Goal: Information Seeking & Learning: Check status

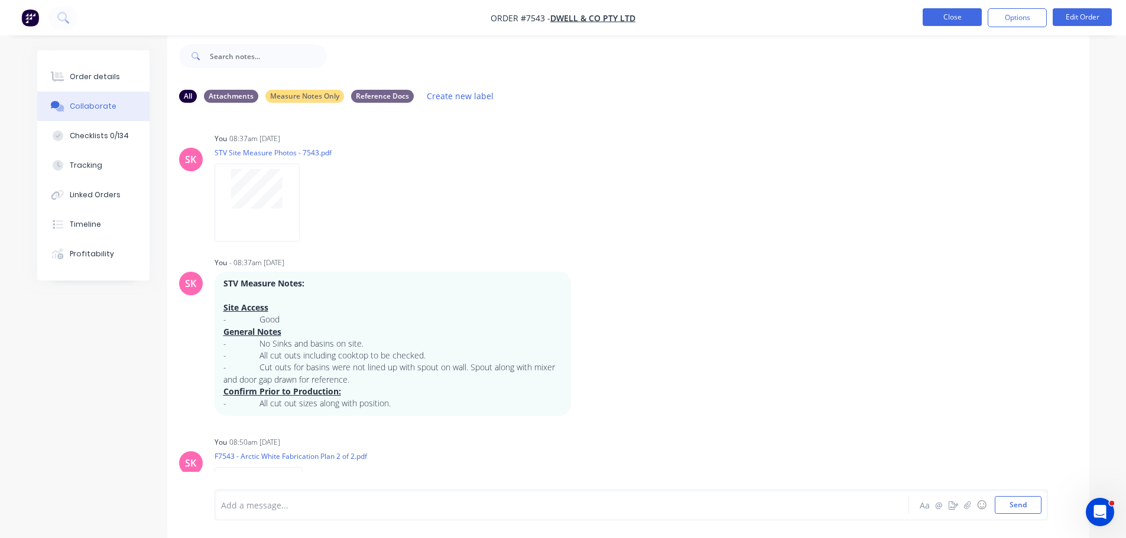
click at [942, 22] on button "Close" at bounding box center [952, 17] width 59 height 18
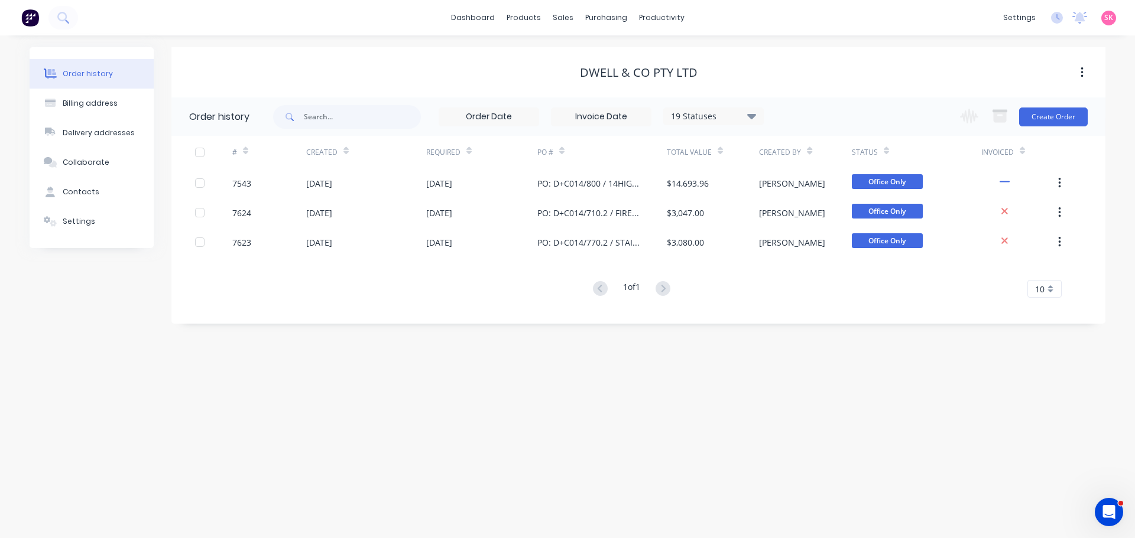
click at [570, 359] on div "Order history Billing address Delivery addresses Collaborate Contacts Settings …" at bounding box center [567, 286] width 1135 height 503
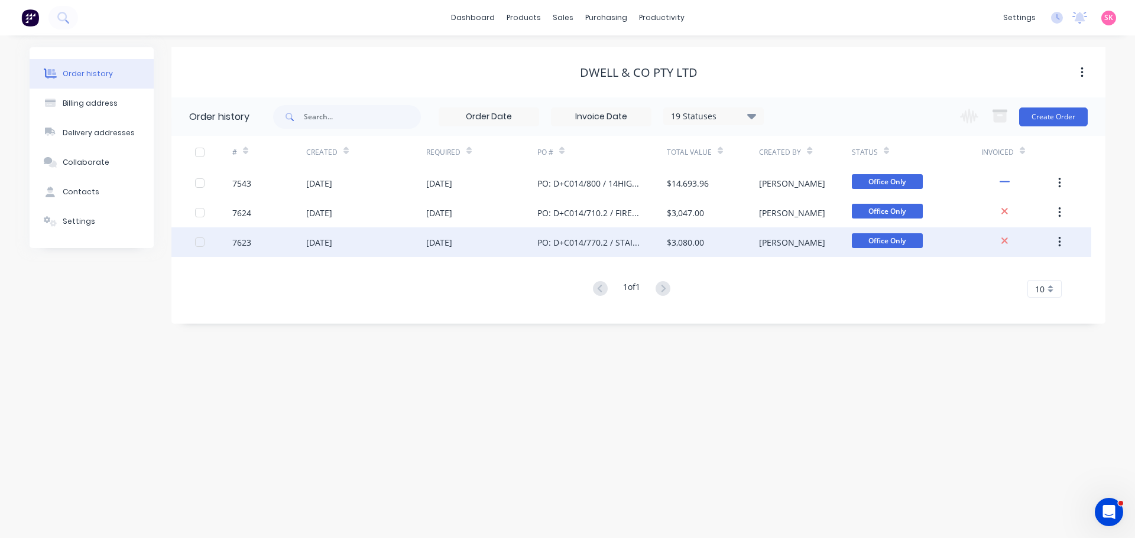
click at [358, 256] on div "15 Sep 2025" at bounding box center [366, 243] width 120 height 30
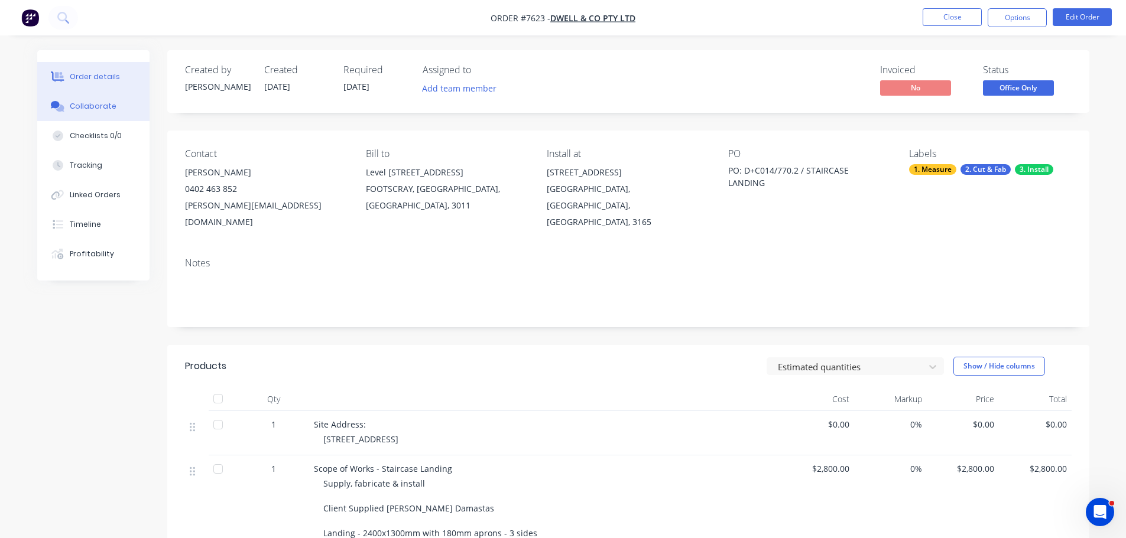
click at [123, 113] on button "Collaborate" at bounding box center [93, 107] width 112 height 30
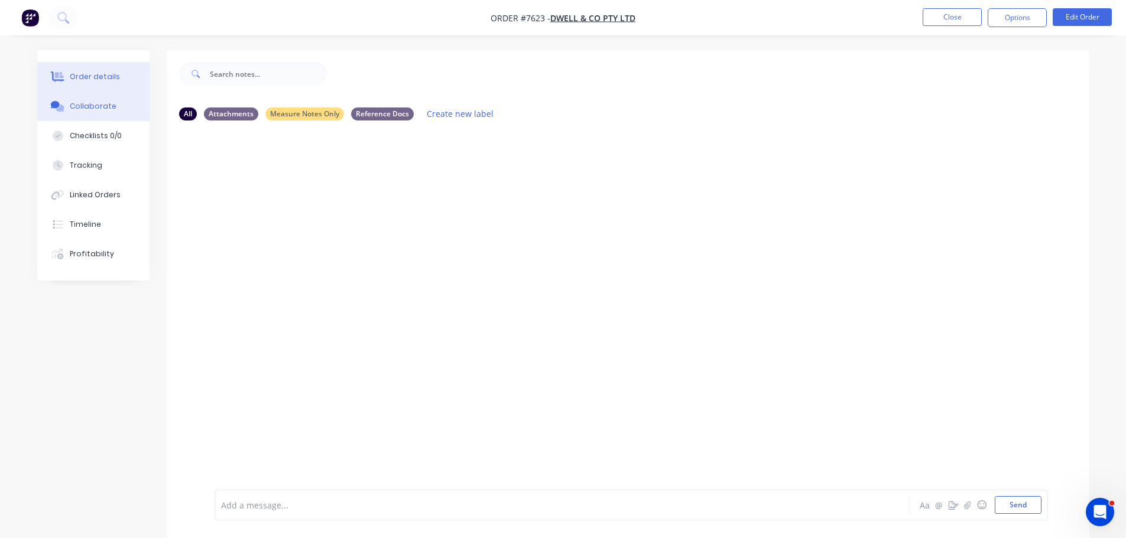
click at [106, 78] on div "Order details" at bounding box center [95, 77] width 50 height 11
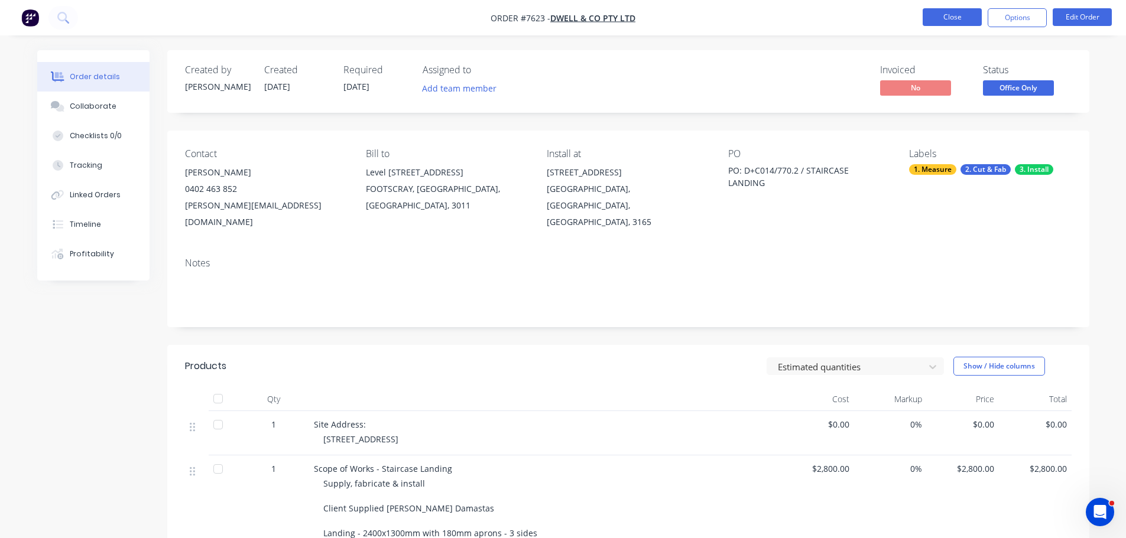
click at [934, 12] on button "Close" at bounding box center [952, 17] width 59 height 18
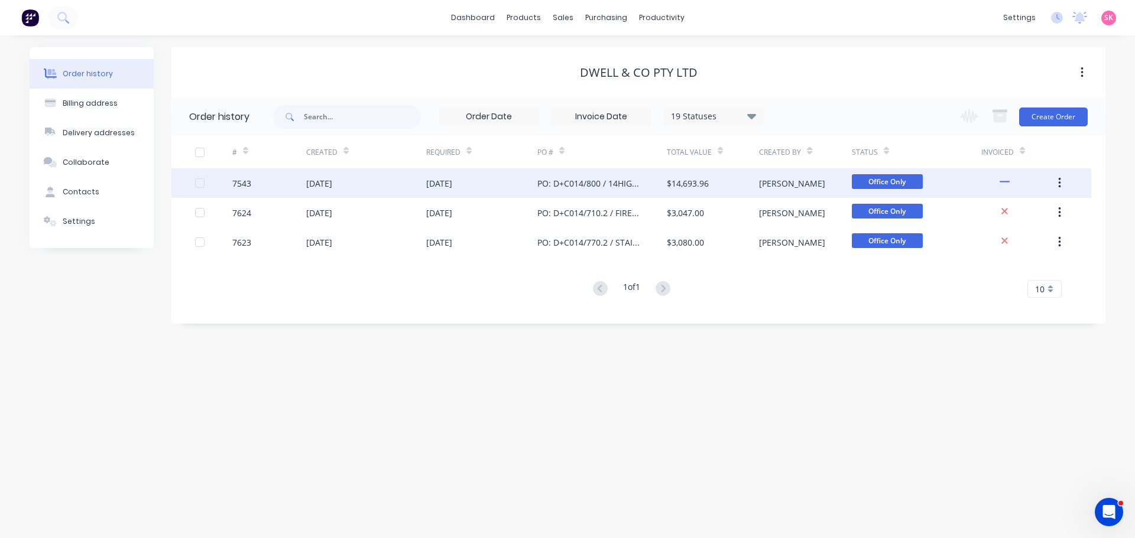
click at [553, 185] on div "PO: D+C014/800 / 14HIGHVIEW" at bounding box center [590, 183] width 106 height 12
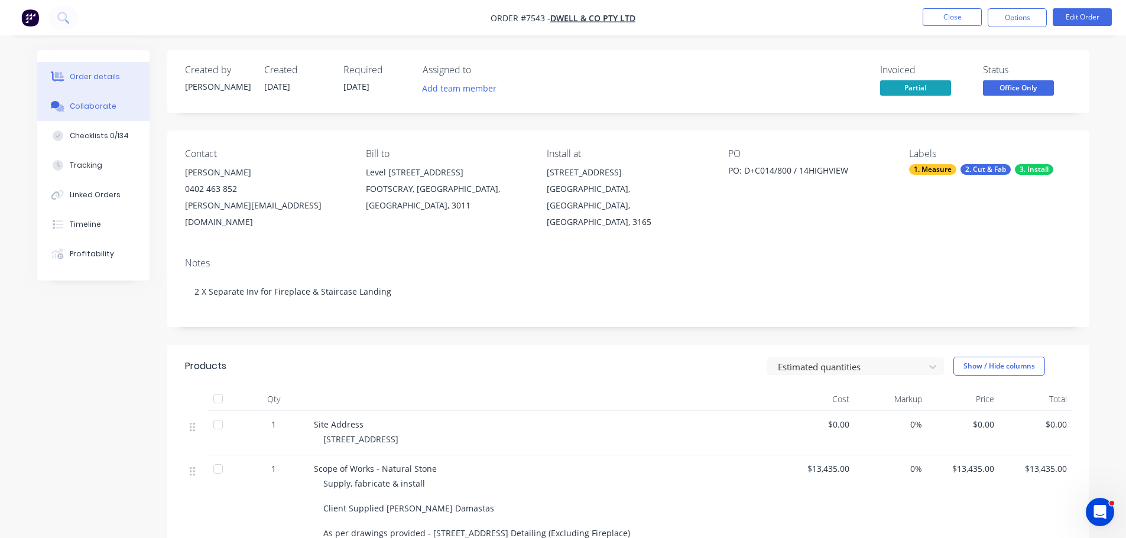
click at [109, 110] on div "Collaborate" at bounding box center [93, 106] width 47 height 11
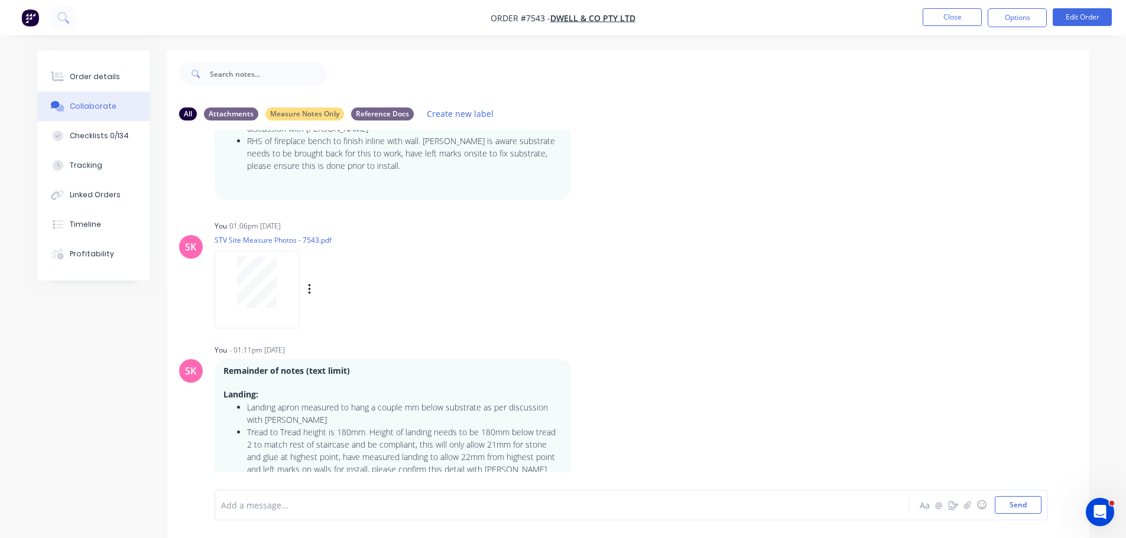
scroll to position [937, 0]
click at [963, 18] on button "Close" at bounding box center [952, 17] width 59 height 18
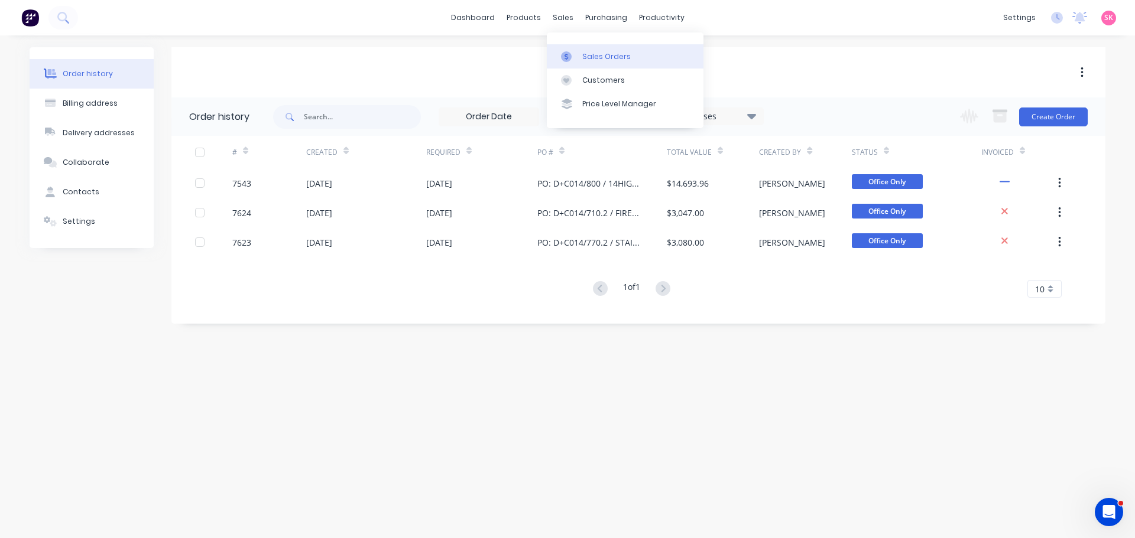
click at [575, 65] on link "Sales Orders" at bounding box center [625, 56] width 157 height 24
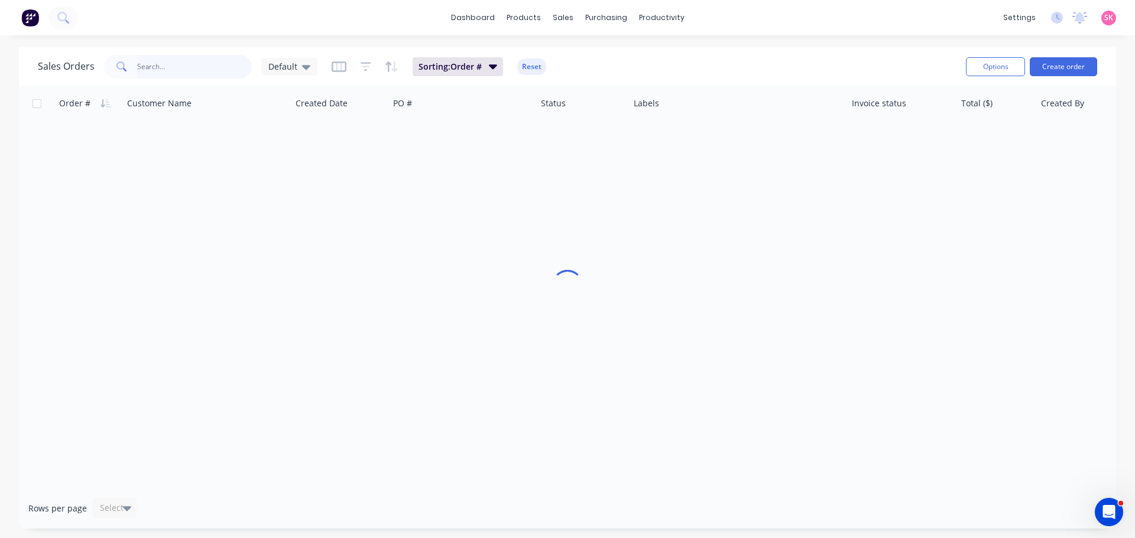
click at [130, 68] on div at bounding box center [178, 67] width 148 height 24
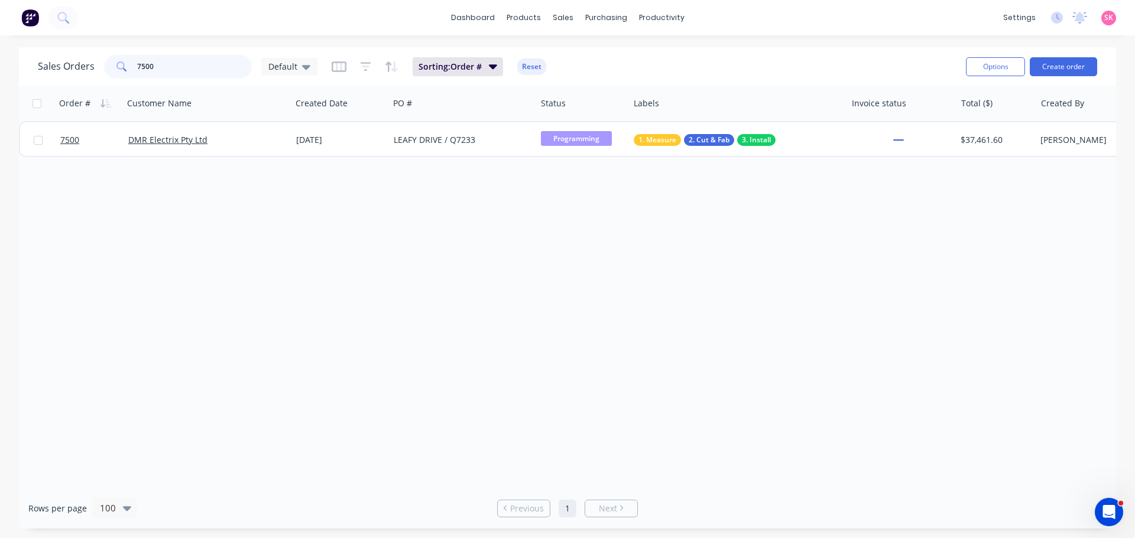
type input "7500"
drag, startPoint x: 171, startPoint y: 73, endPoint x: 98, endPoint y: 76, distance: 74.0
click at [102, 76] on div "Sales Orders 7500 Default" at bounding box center [178, 67] width 280 height 24
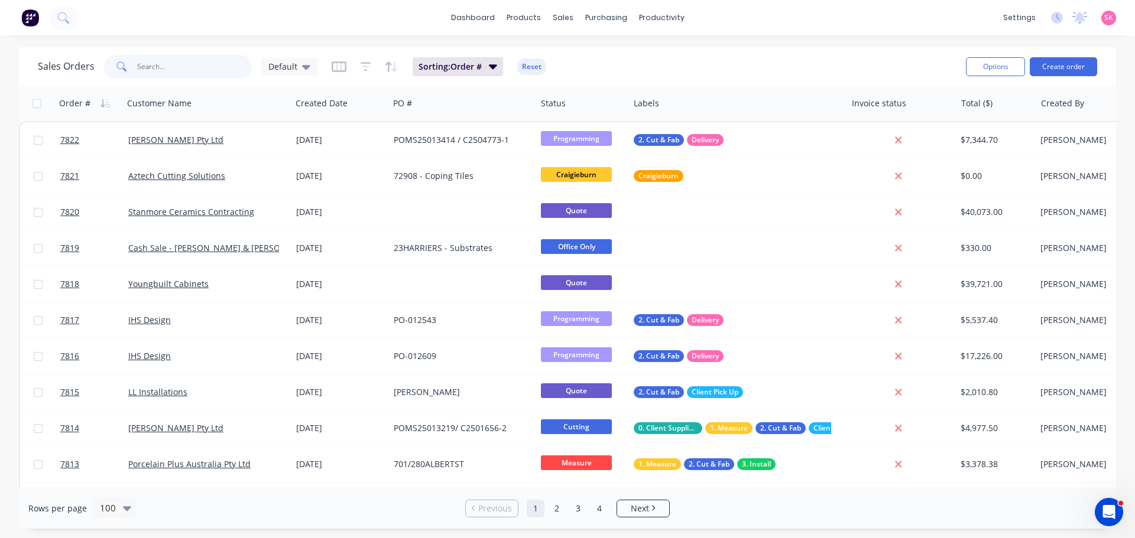
click at [194, 66] on input "text" at bounding box center [194, 67] width 115 height 24
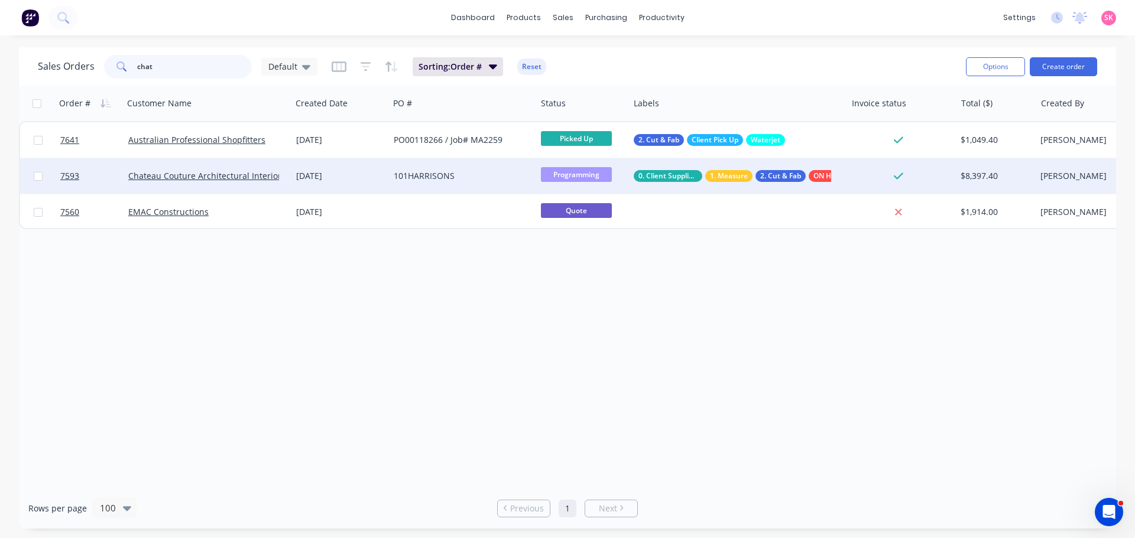
type input "chat"
click at [314, 177] on div "25 Aug 2025" at bounding box center [340, 176] width 88 height 12
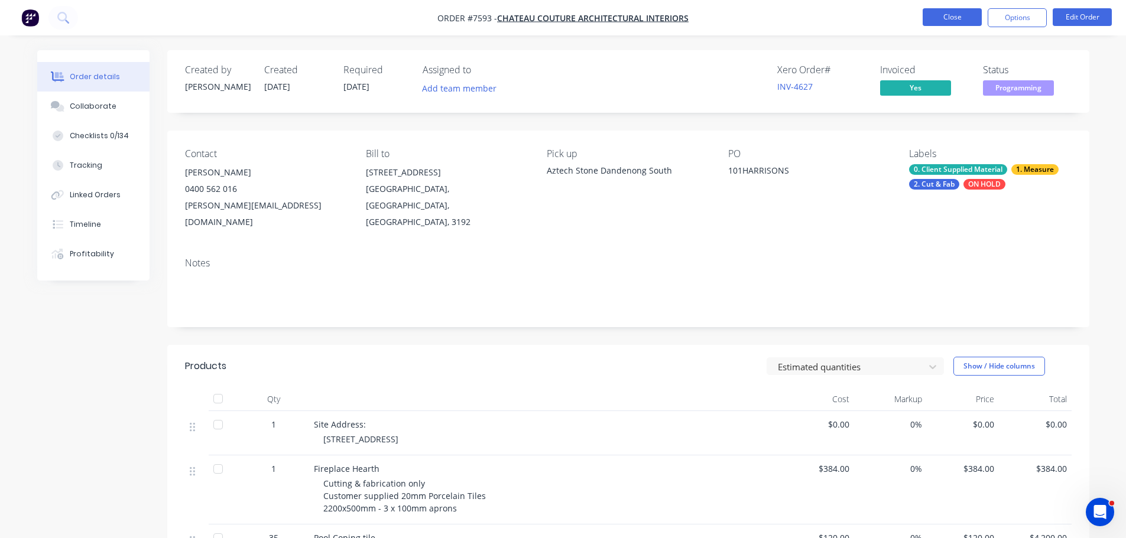
click at [944, 17] on button "Close" at bounding box center [952, 17] width 59 height 18
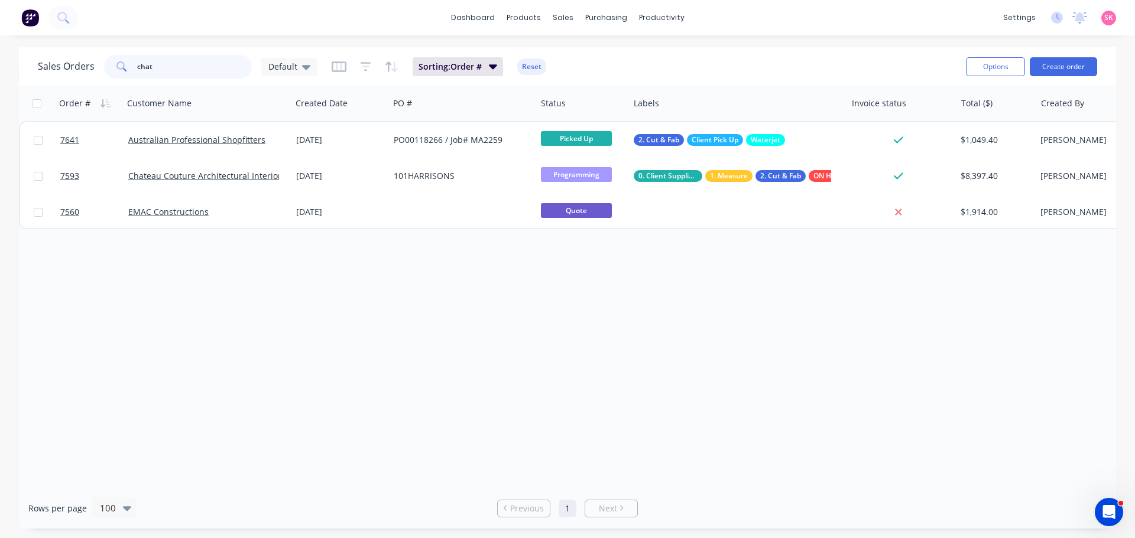
drag, startPoint x: 177, startPoint y: 63, endPoint x: 50, endPoint y: 70, distance: 126.7
click at [111, 66] on div "chat" at bounding box center [178, 67] width 148 height 24
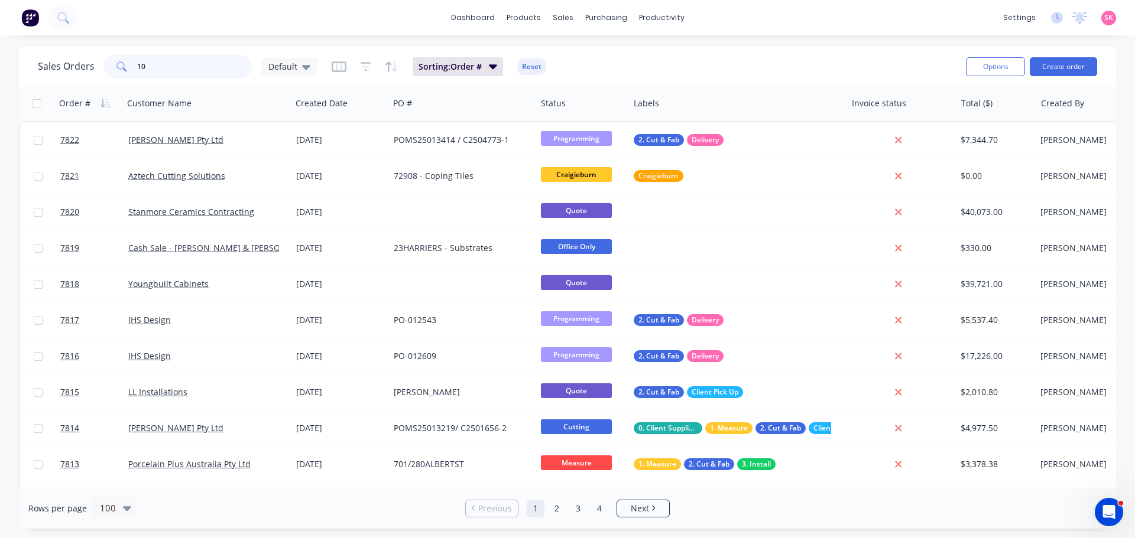
type input "101"
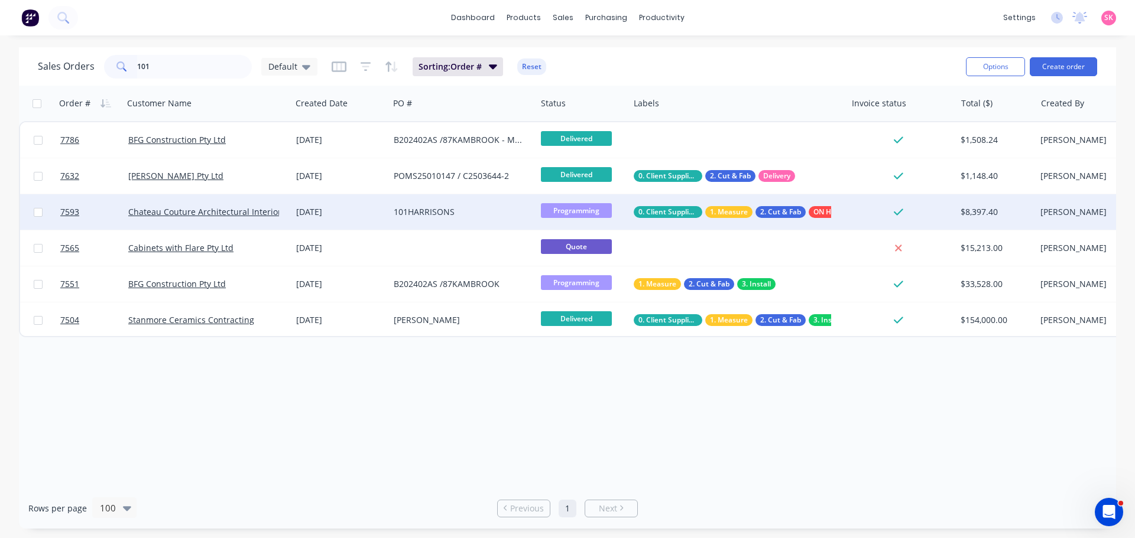
click at [422, 208] on div "101HARRISONS" at bounding box center [459, 212] width 131 height 12
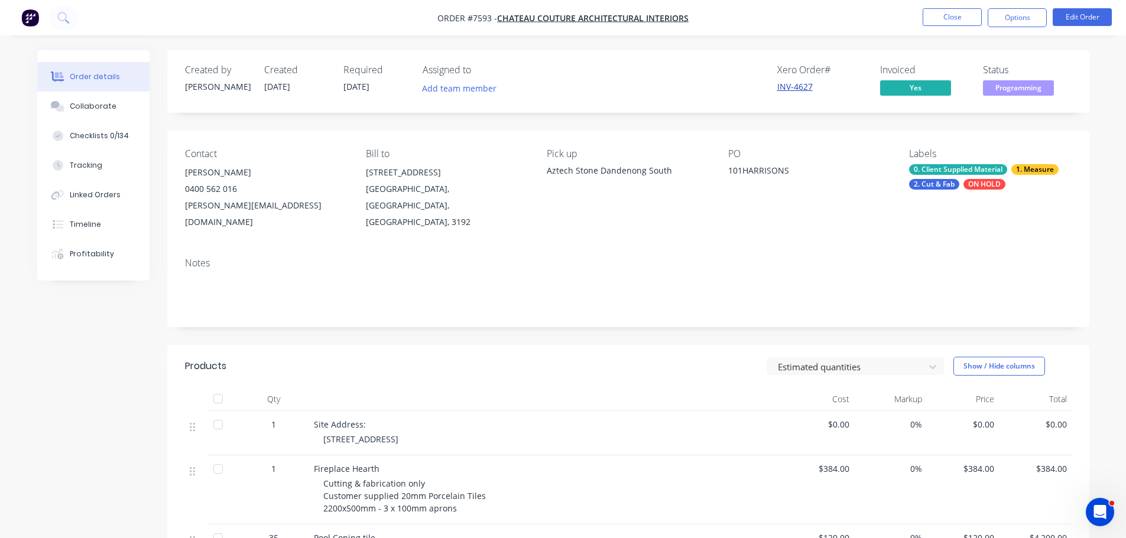
click at [807, 90] on link "INV-4627" at bounding box center [794, 86] width 35 height 11
click at [944, 12] on button "Close" at bounding box center [952, 17] width 59 height 18
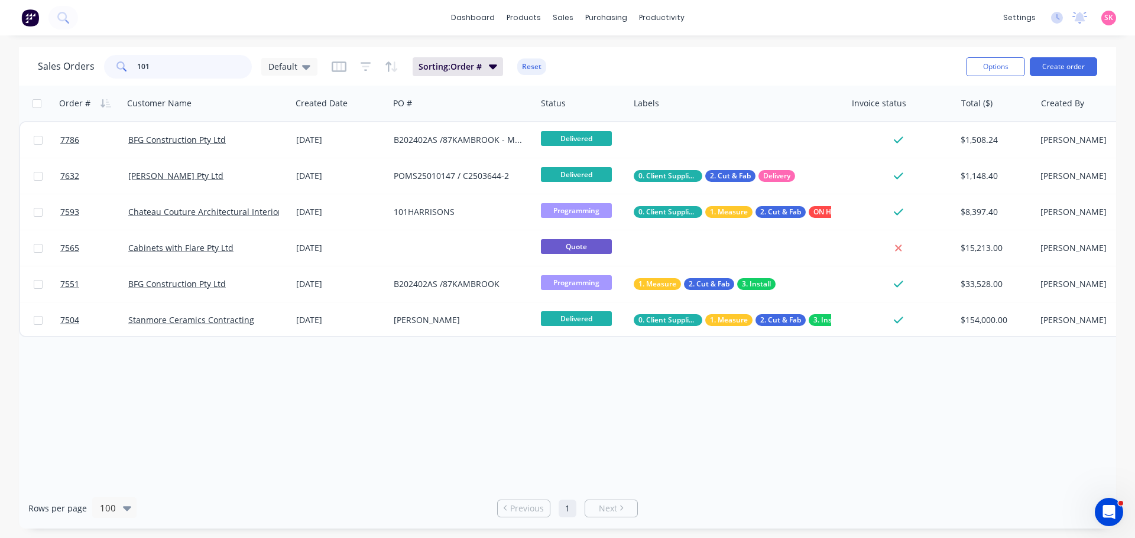
drag, startPoint x: 222, startPoint y: 69, endPoint x: 95, endPoint y: 66, distance: 127.1
click at [155, 73] on input "101" at bounding box center [194, 67] width 115 height 24
type input "1"
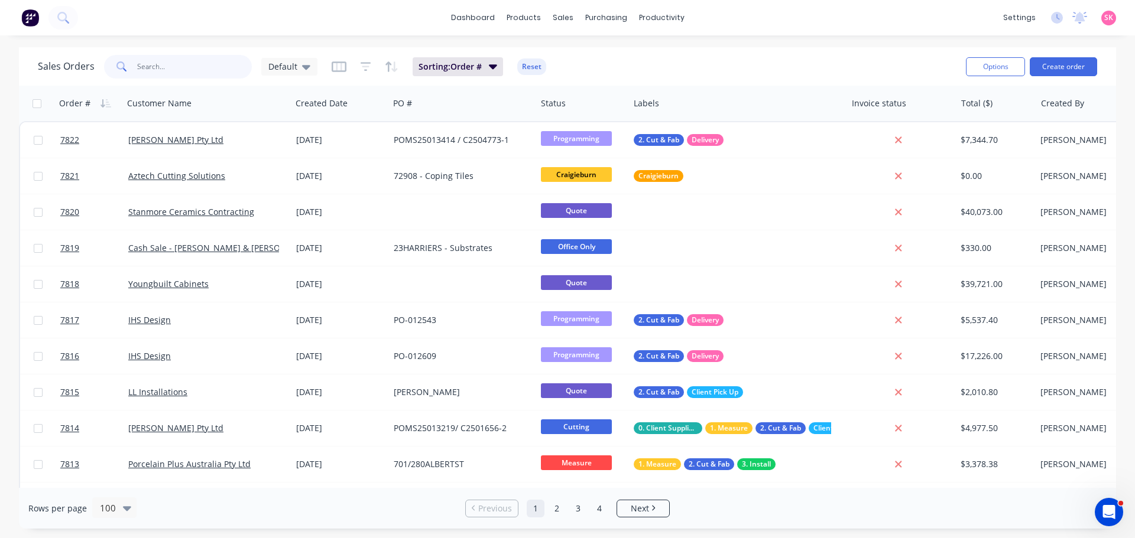
click at [195, 73] on input "text" at bounding box center [194, 67] width 115 height 24
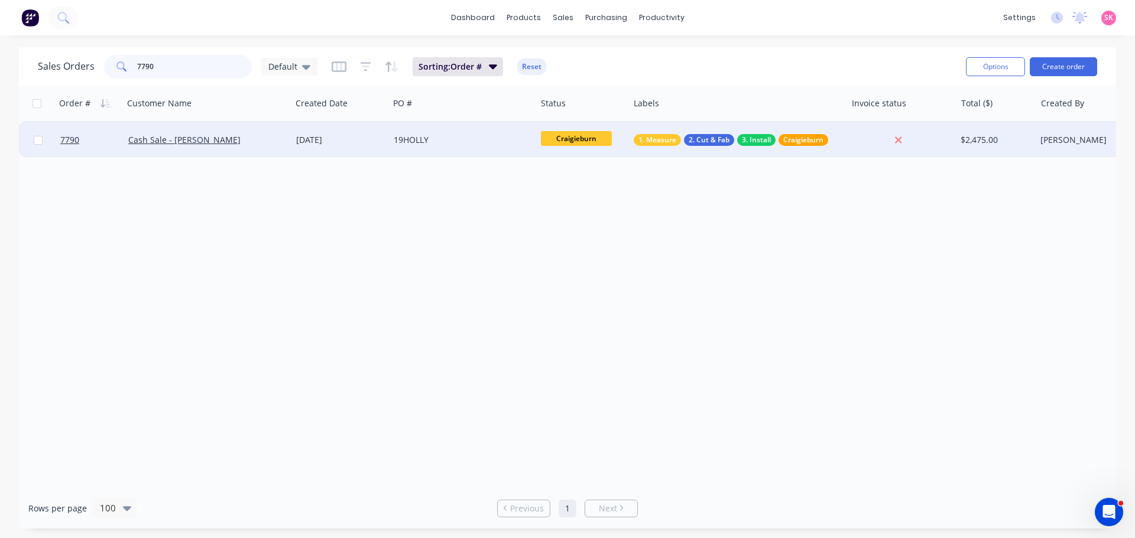
type input "7790"
click at [348, 147] on div "30 Sep 2025" at bounding box center [340, 139] width 98 height 35
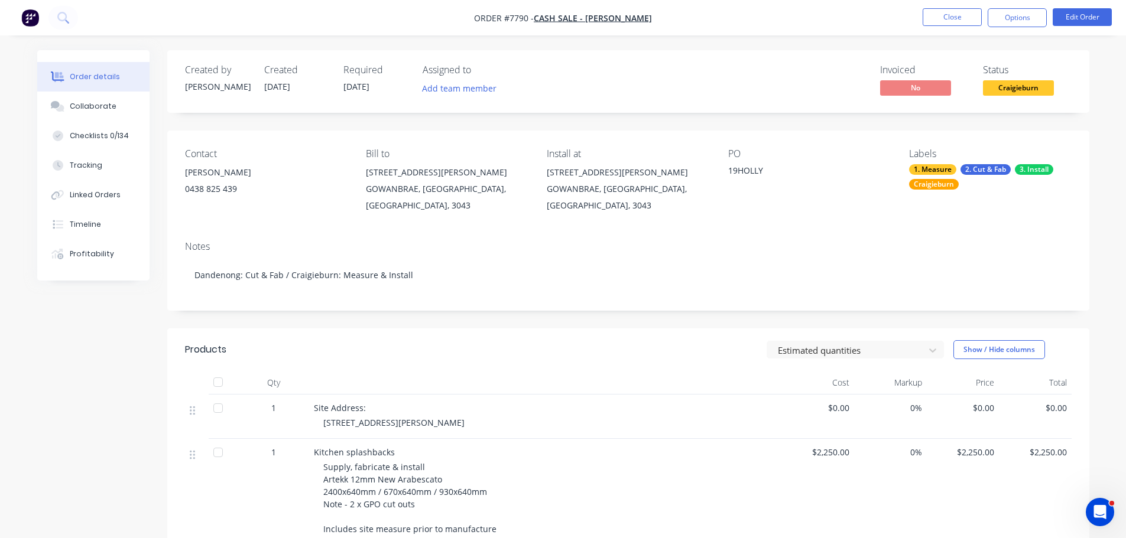
click at [1028, 92] on span "Craigieburn" at bounding box center [1018, 87] width 71 height 15
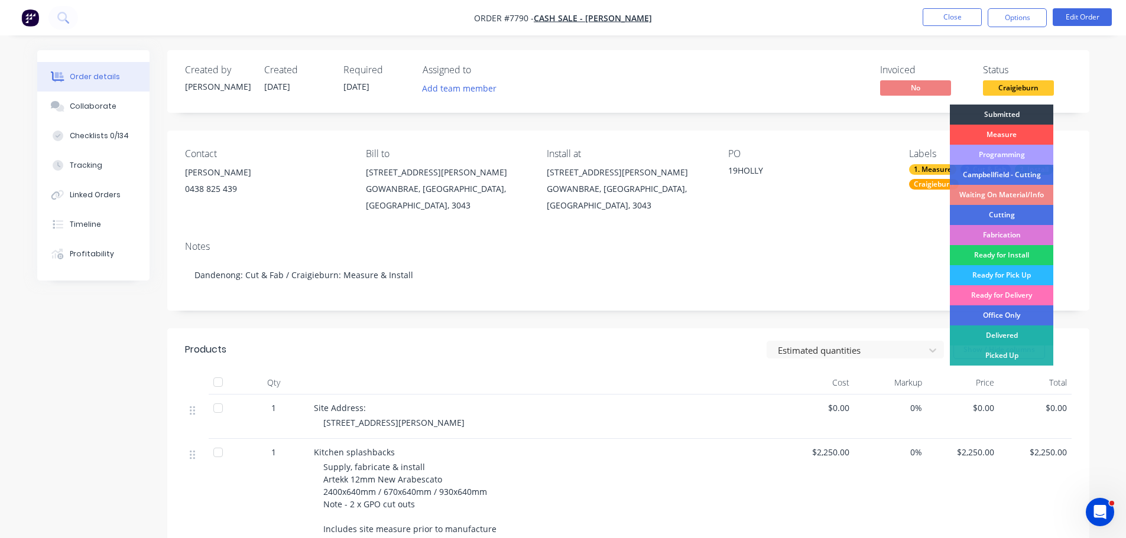
drag, startPoint x: 1017, startPoint y: 333, endPoint x: 1012, endPoint y: 316, distance: 17.8
click at [1016, 333] on div "Delivered" at bounding box center [1001, 336] width 103 height 20
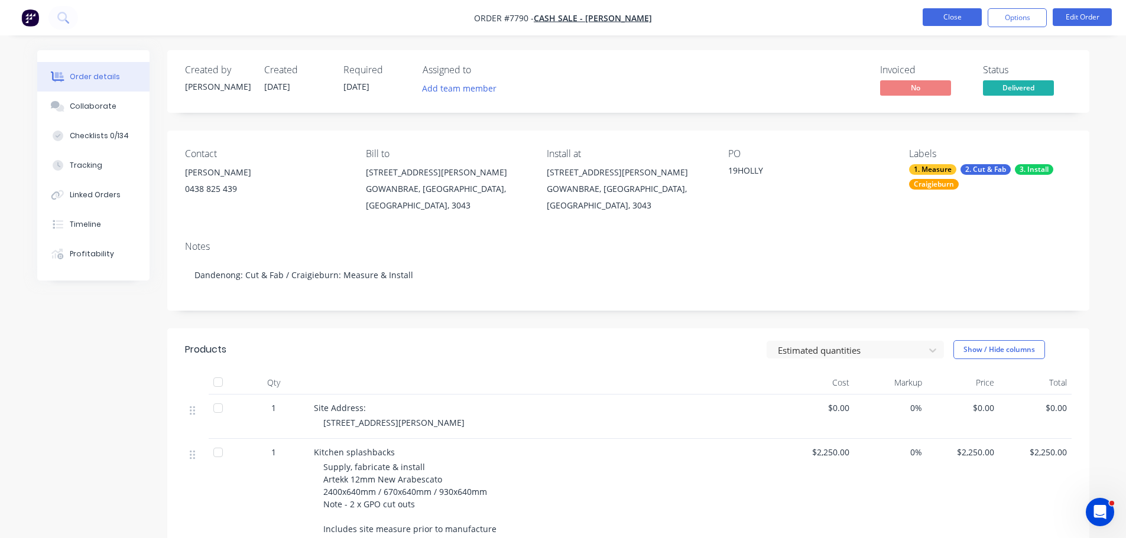
click at [948, 15] on button "Close" at bounding box center [952, 17] width 59 height 18
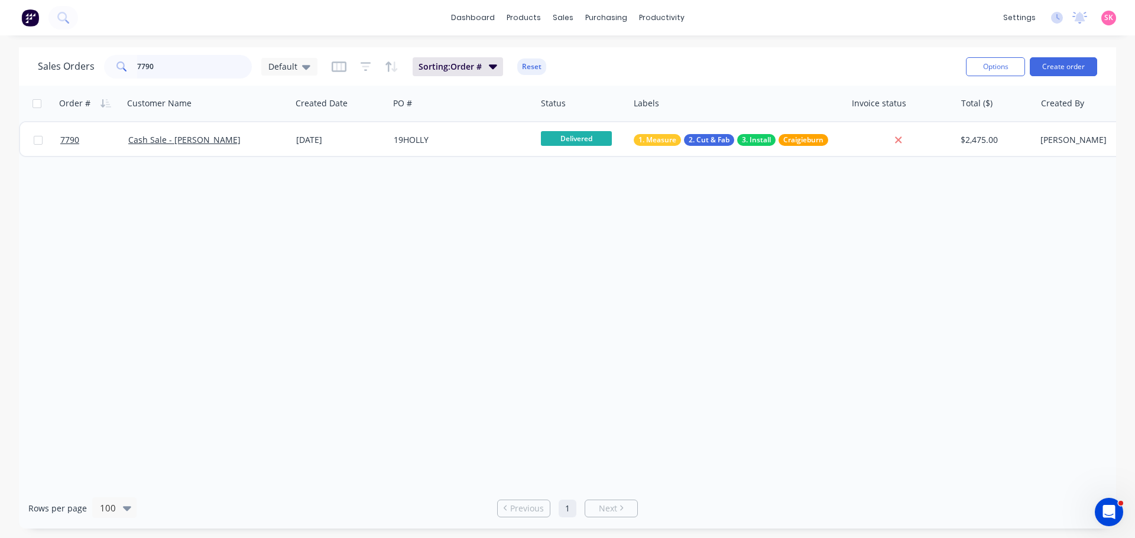
drag, startPoint x: 166, startPoint y: 69, endPoint x: 2, endPoint y: 85, distance: 165.1
click at [120, 78] on div "7790" at bounding box center [178, 67] width 148 height 24
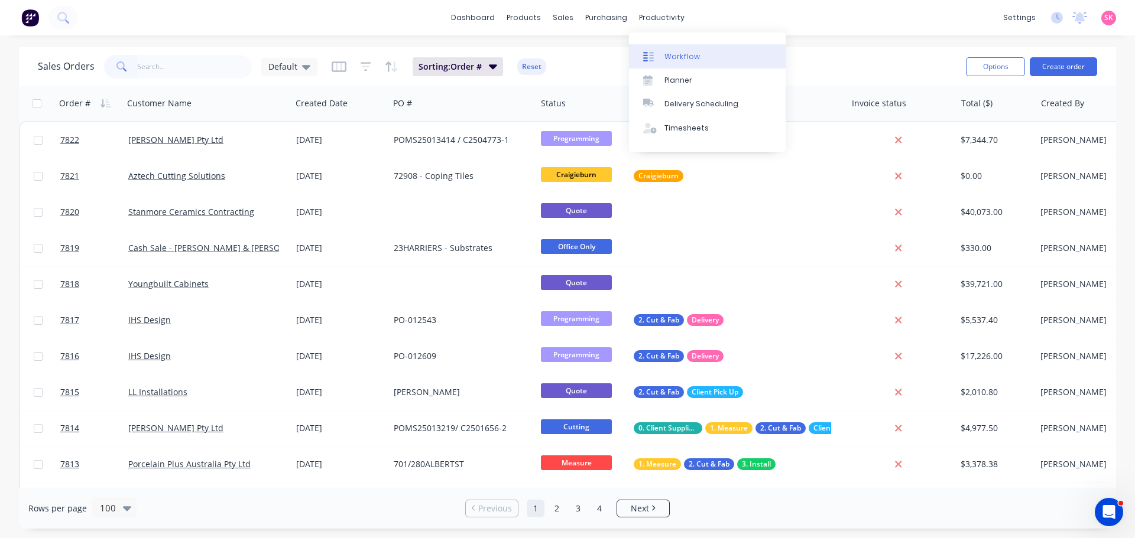
click at [668, 58] on div "Workflow" at bounding box center [681, 56] width 35 height 11
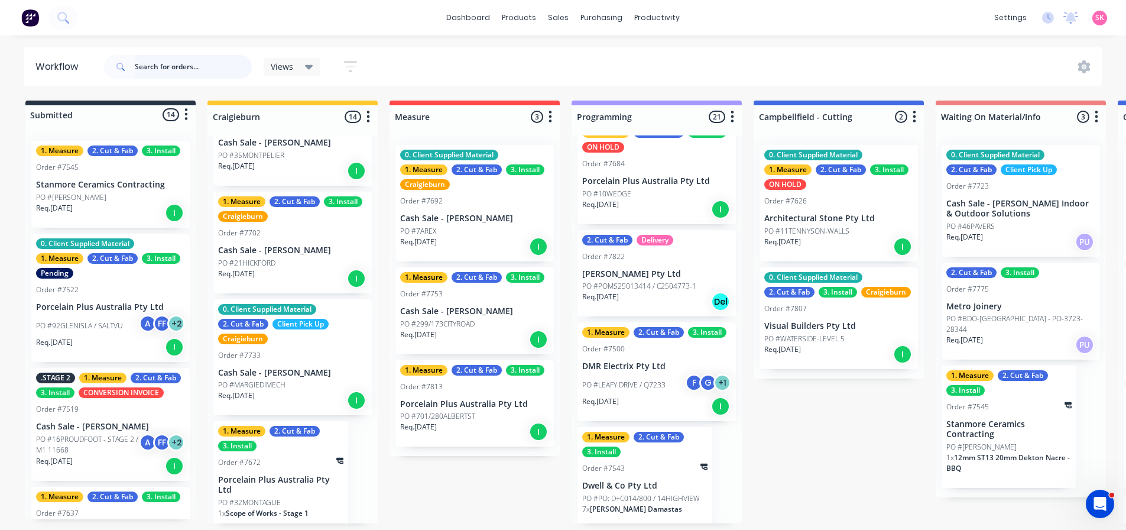
click at [184, 64] on input "text" at bounding box center [193, 67] width 117 height 24
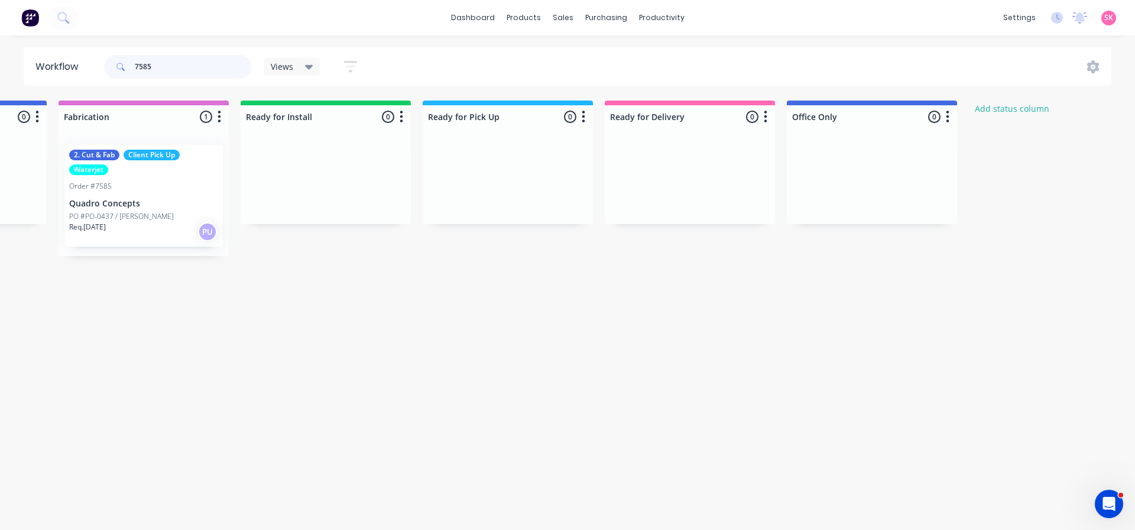
scroll to position [0, 1238]
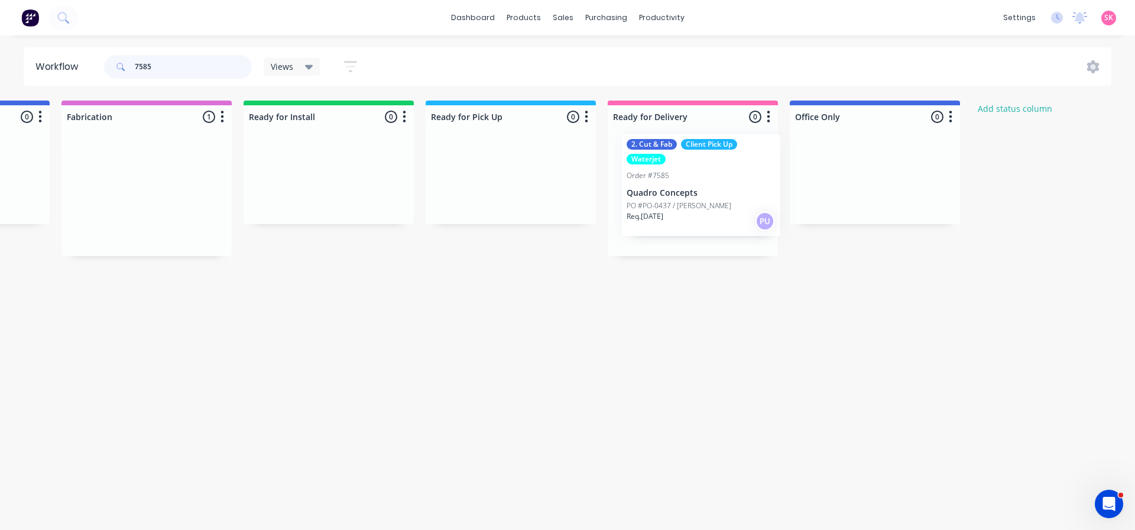
drag, startPoint x: 97, startPoint y: 203, endPoint x: 659, endPoint y: 192, distance: 562.2
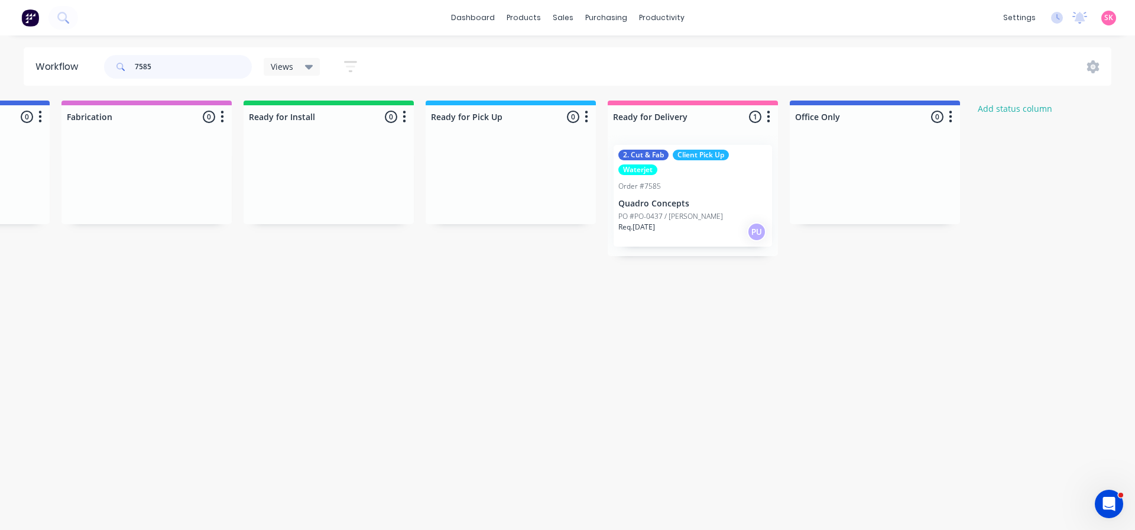
type input "7585"
click at [745, 207] on p "Quadro Concepts" at bounding box center [692, 204] width 149 height 10
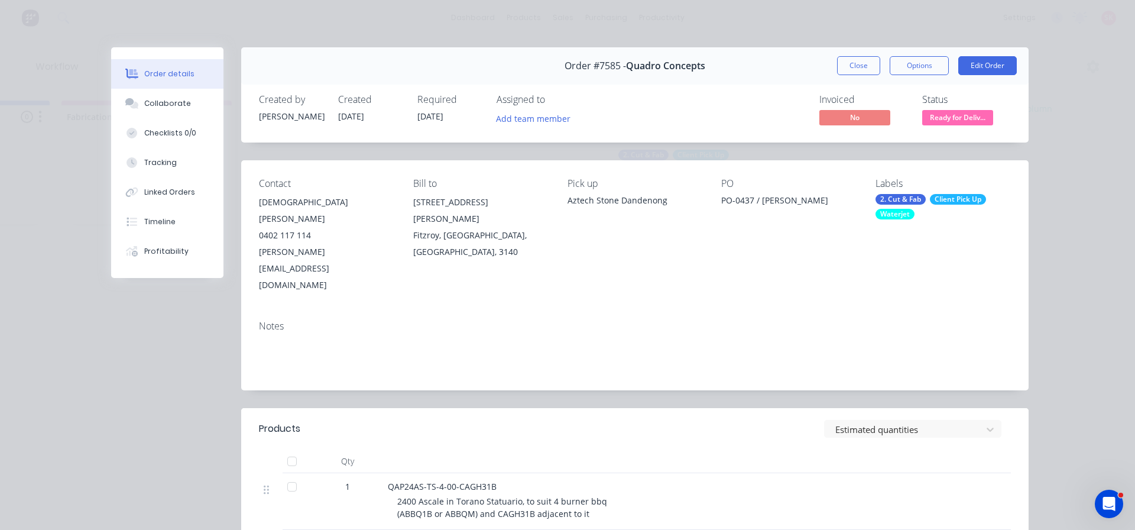
click at [853, 59] on button "Close" at bounding box center [858, 65] width 43 height 19
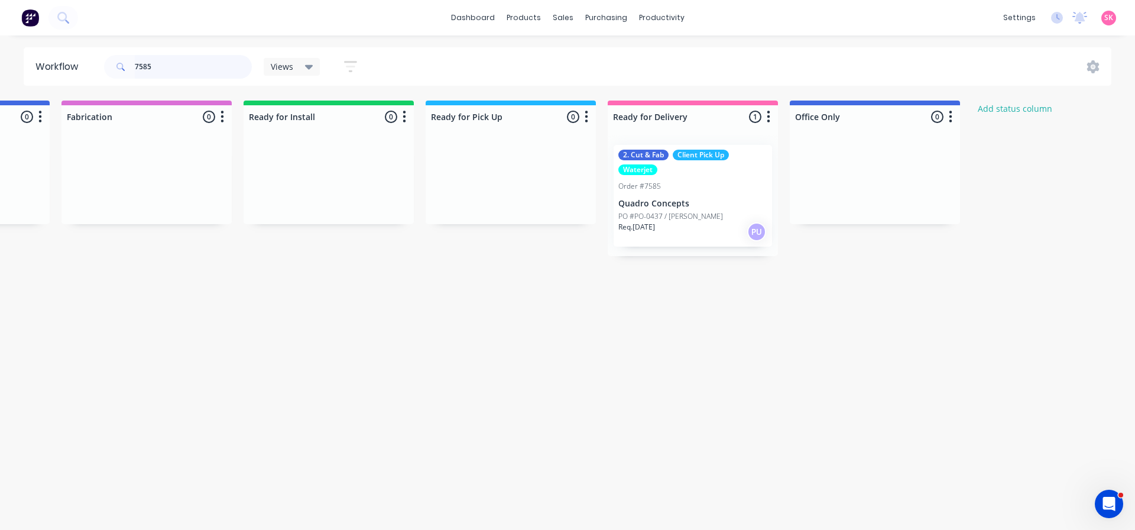
drag, startPoint x: 160, startPoint y: 73, endPoint x: 7, endPoint y: 61, distance: 153.6
click at [9, 64] on div "Workflow 7585 Views Save new view None (Default) edit Value edit Week 1 - Prior…" at bounding box center [567, 66] width 1135 height 38
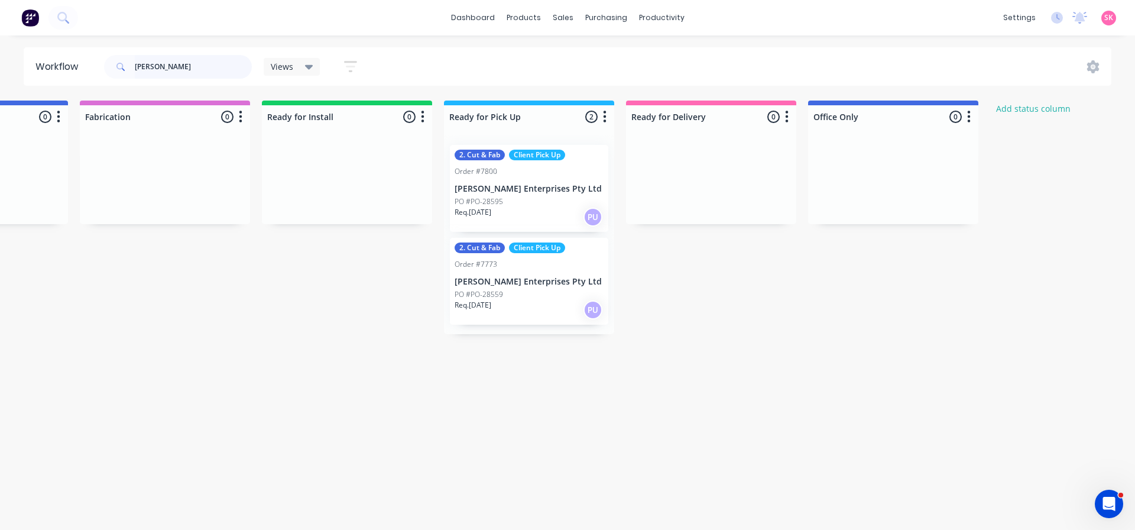
scroll to position [0, 1261]
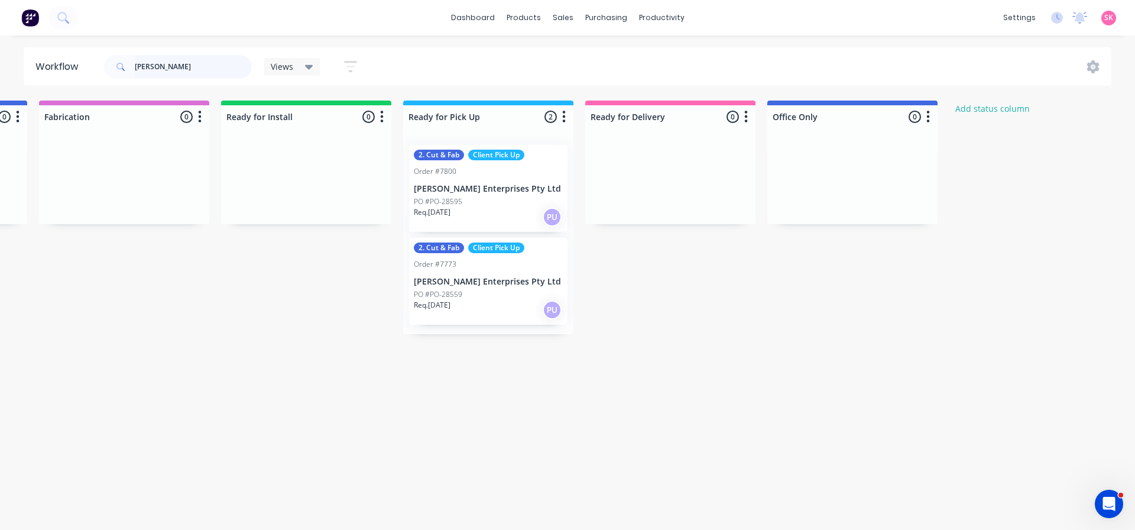
type input "tait"
click at [504, 205] on div "PO #PO-28595" at bounding box center [488, 201] width 149 height 11
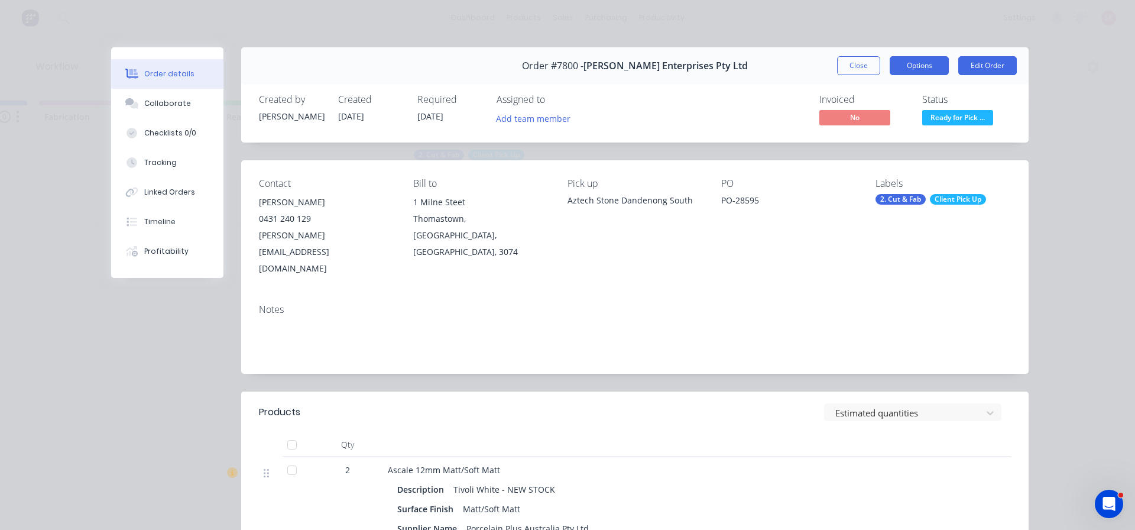
click at [925, 73] on button "Options" at bounding box center [918, 65] width 59 height 19
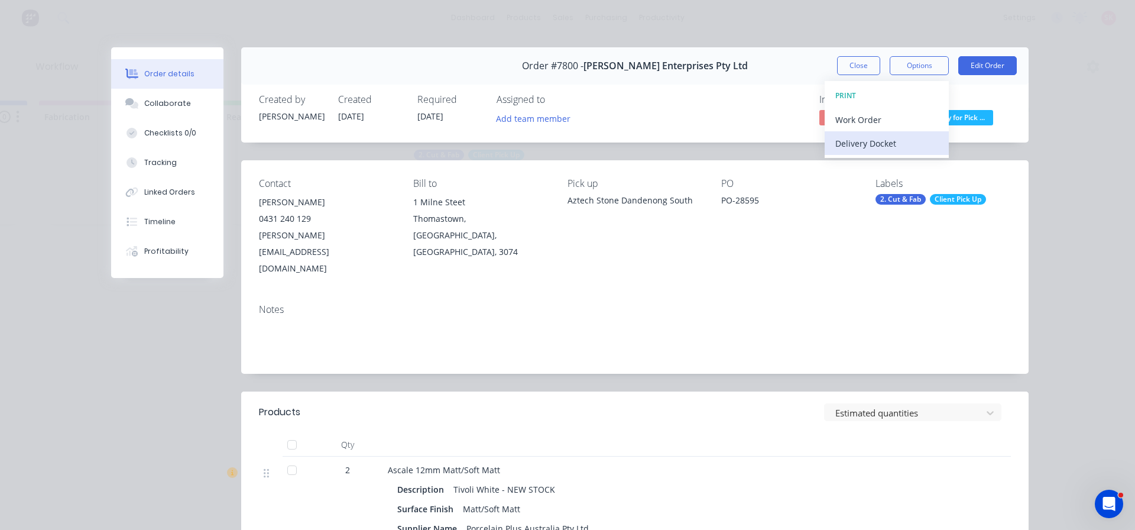
click at [895, 141] on div "Delivery Docket" at bounding box center [886, 143] width 103 height 17
click at [891, 158] on div "Custom" at bounding box center [886, 166] width 103 height 17
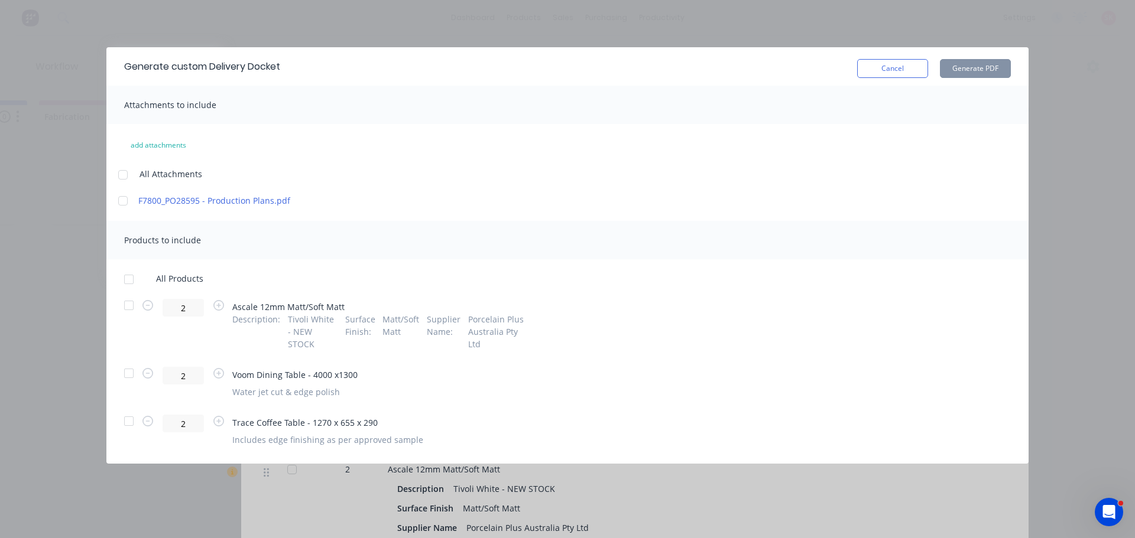
click at [124, 301] on div at bounding box center [129, 306] width 24 height 24
click at [133, 364] on div at bounding box center [129, 374] width 24 height 24
click at [126, 424] on div at bounding box center [129, 422] width 24 height 24
click at [979, 66] on button "Generate PDF" at bounding box center [975, 68] width 71 height 19
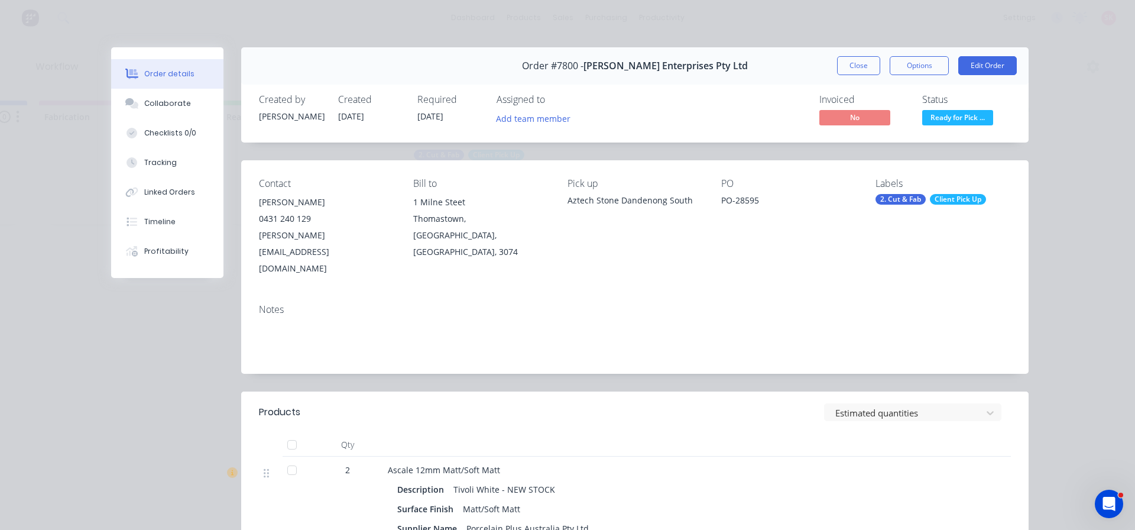
click at [859, 66] on button "Close" at bounding box center [858, 65] width 43 height 19
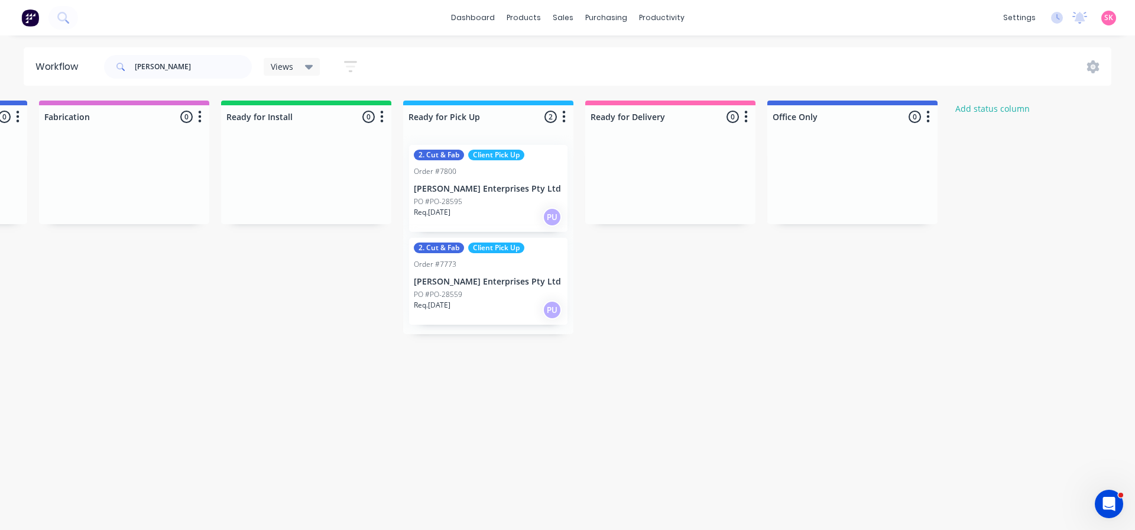
click at [493, 297] on div "PO #PO-28559" at bounding box center [488, 294] width 149 height 11
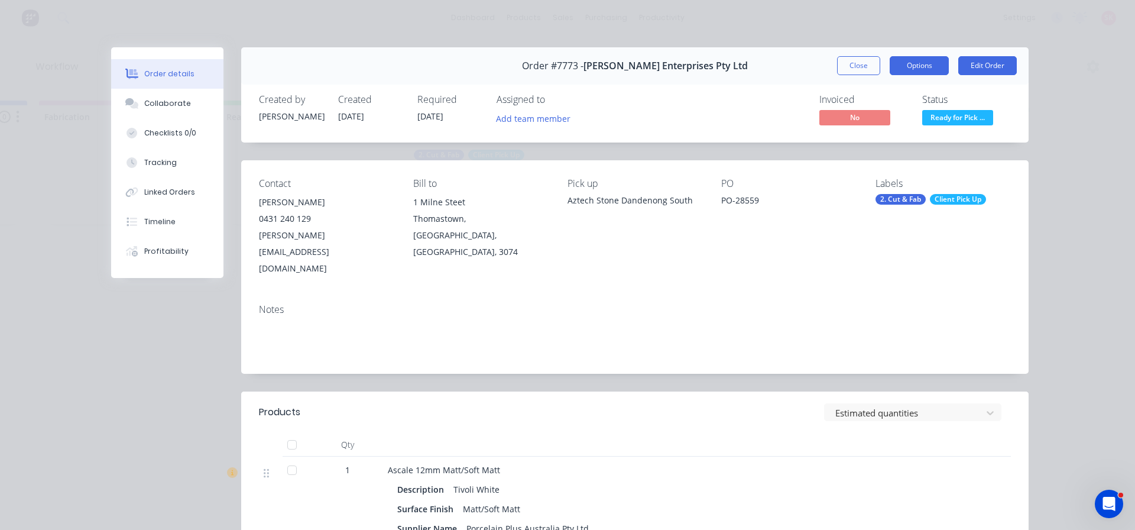
click at [926, 64] on button "Options" at bounding box center [918, 65] width 59 height 19
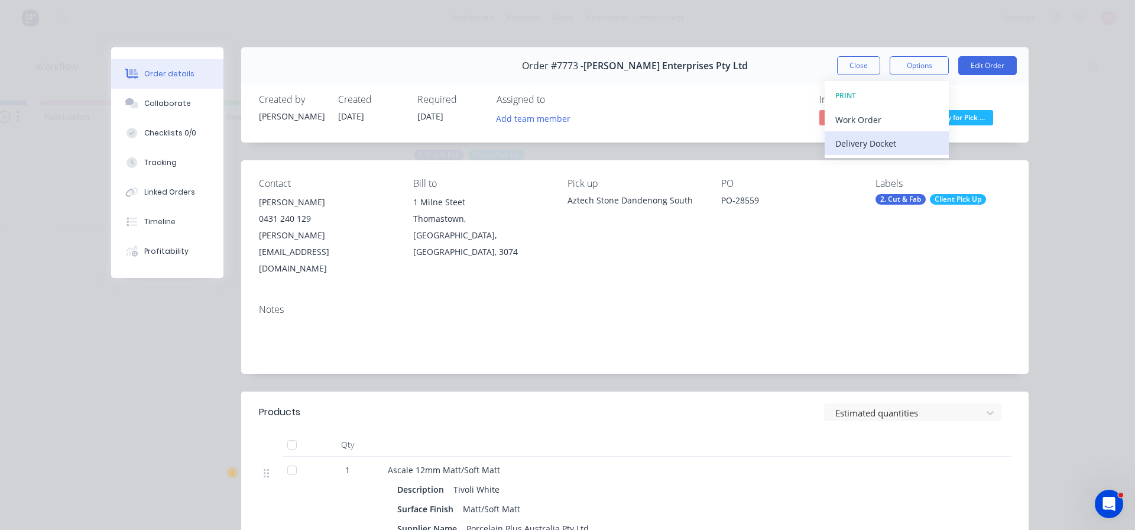
click at [907, 144] on div "Delivery Docket" at bounding box center [886, 143] width 103 height 17
click at [901, 158] on div "Custom" at bounding box center [886, 166] width 103 height 17
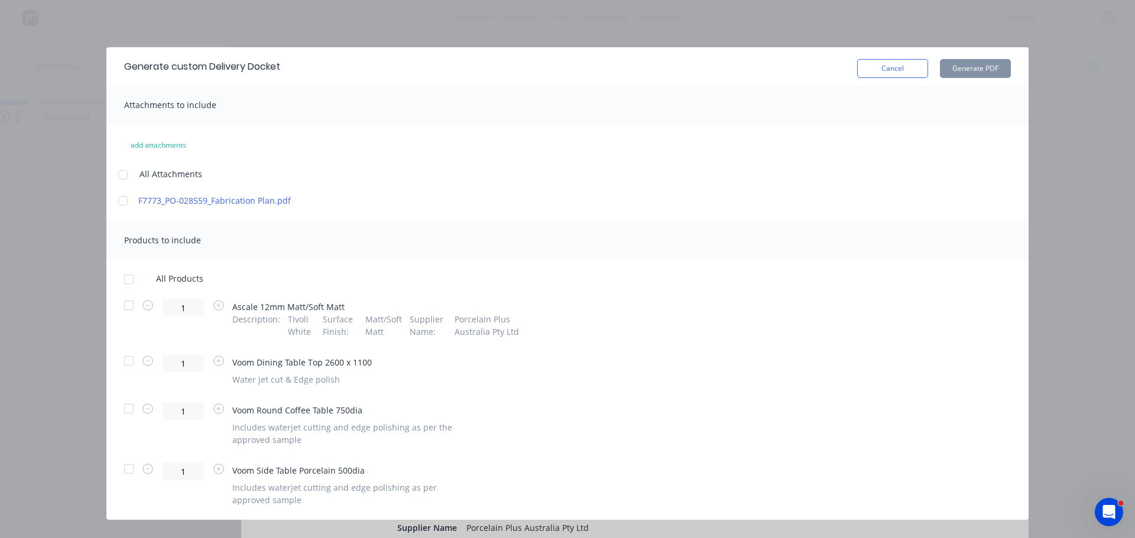
drag, startPoint x: 132, startPoint y: 278, endPoint x: 183, endPoint y: 276, distance: 50.9
click at [132, 277] on div at bounding box center [129, 280] width 24 height 24
click at [967, 70] on button "Generate PDF" at bounding box center [975, 68] width 71 height 19
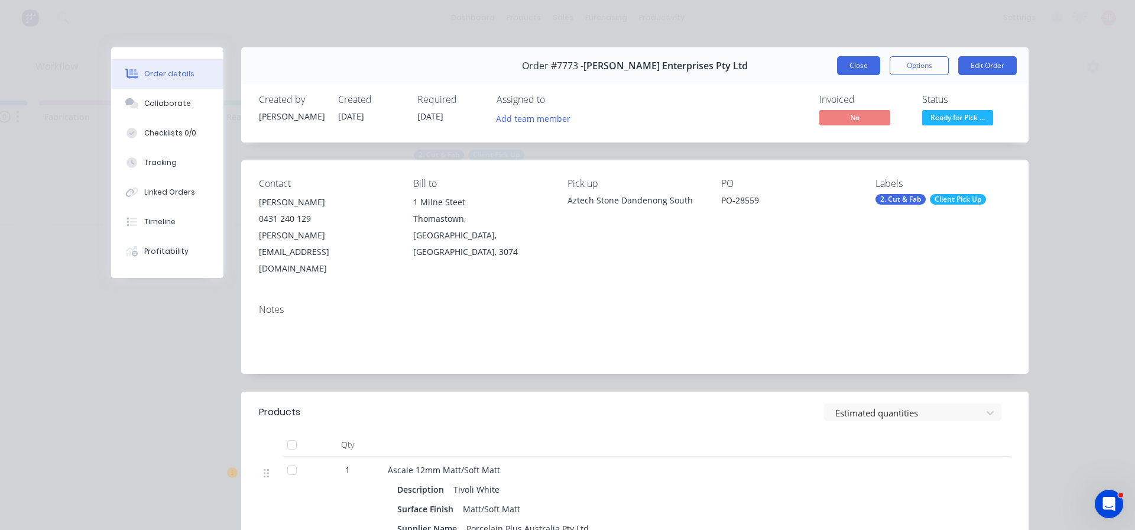
click at [846, 70] on button "Close" at bounding box center [858, 65] width 43 height 19
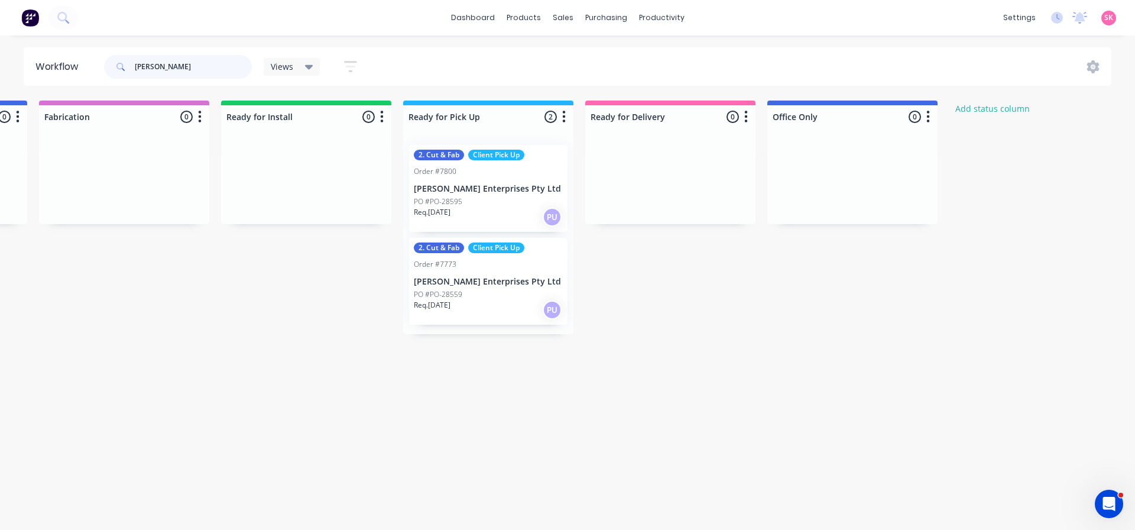
drag, startPoint x: 205, startPoint y: 66, endPoint x: 57, endPoint y: 80, distance: 149.0
click at [59, 80] on header "Workflow tait Views Save new view None (Default) edit Value edit Week 1 - Prior…" at bounding box center [568, 66] width 1088 height 38
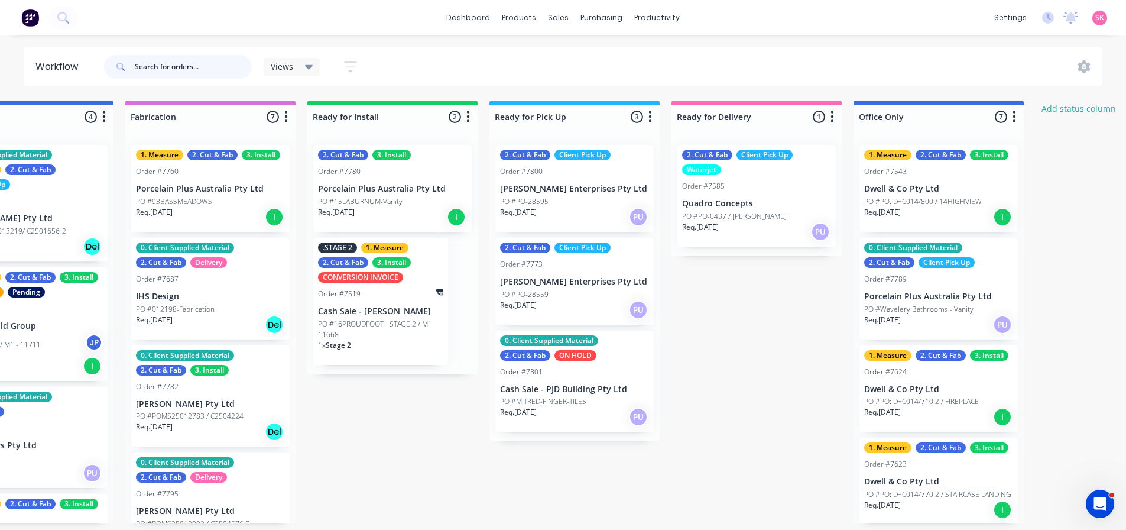
scroll to position [0, 1177]
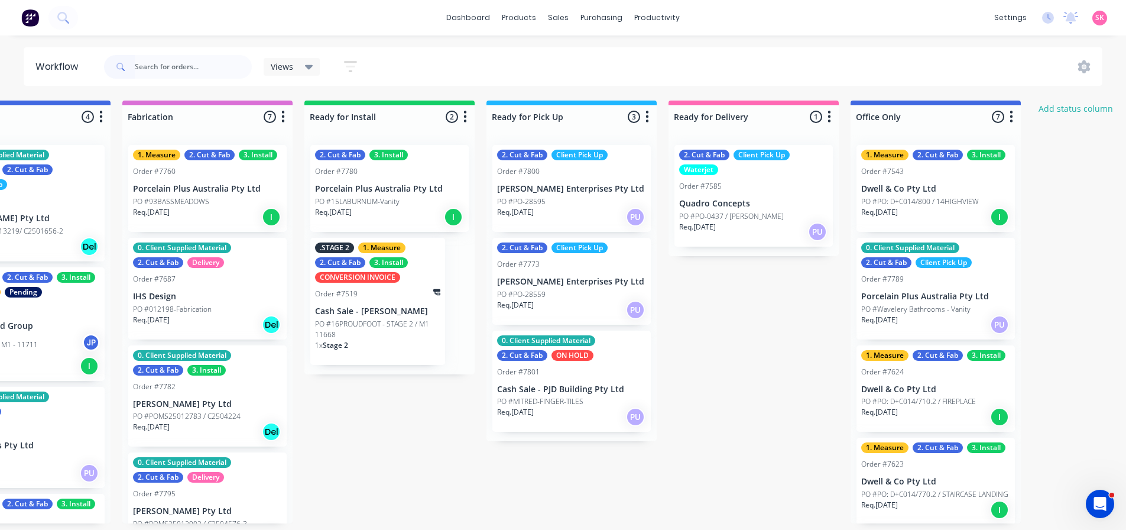
click at [424, 206] on div "PO #15LABURNUM-Vanity" at bounding box center [389, 201] width 149 height 11
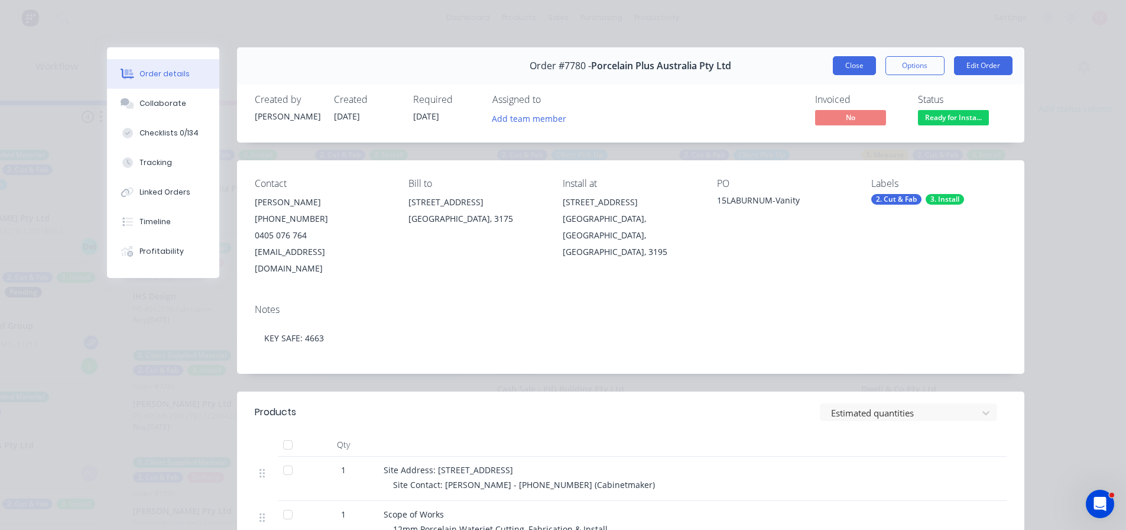
click at [857, 63] on button "Close" at bounding box center [854, 65] width 43 height 19
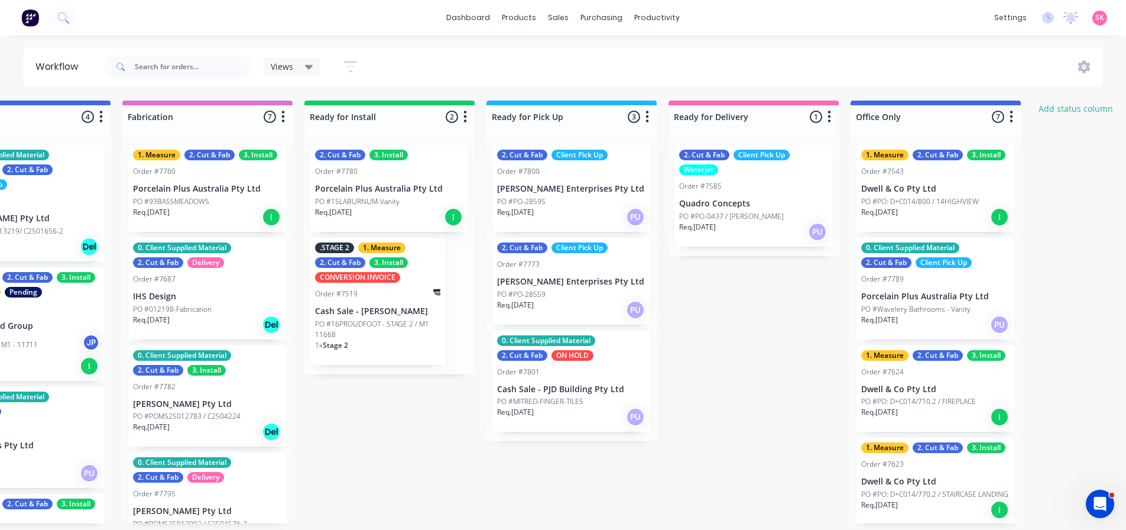
click at [386, 324] on p "PO #16PROUDFOOT - STAGE 2 / M1 11668" at bounding box center [377, 329] width 125 height 21
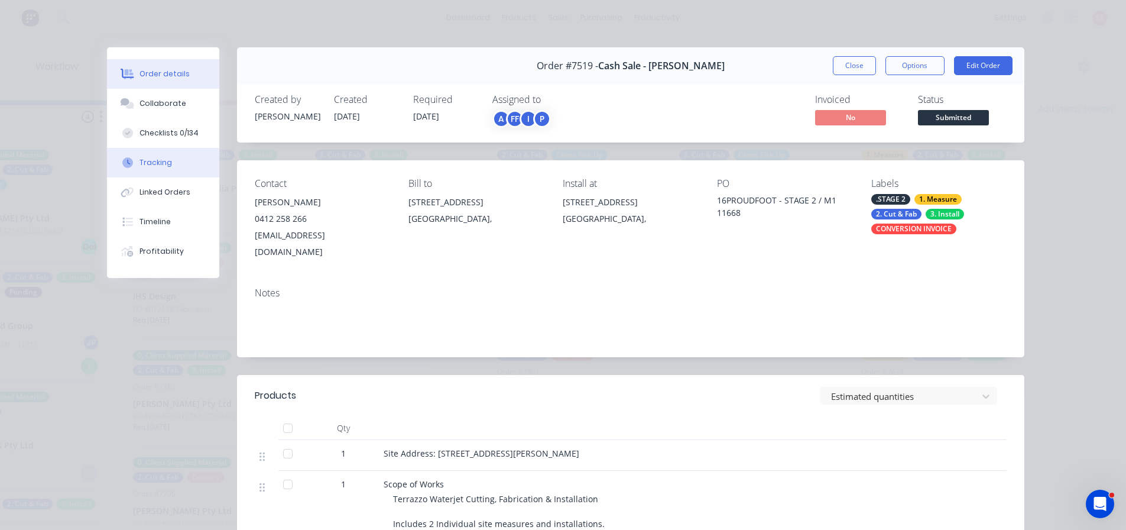
click at [165, 160] on button "Tracking" at bounding box center [163, 163] width 112 height 30
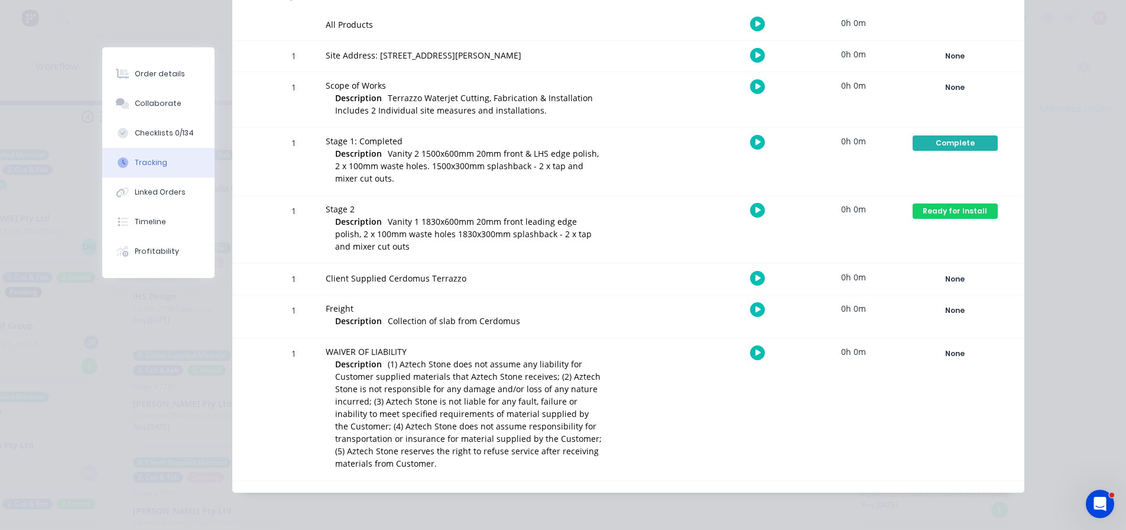
scroll to position [2, 1177]
click at [962, 146] on div "Complete" at bounding box center [955, 142] width 85 height 15
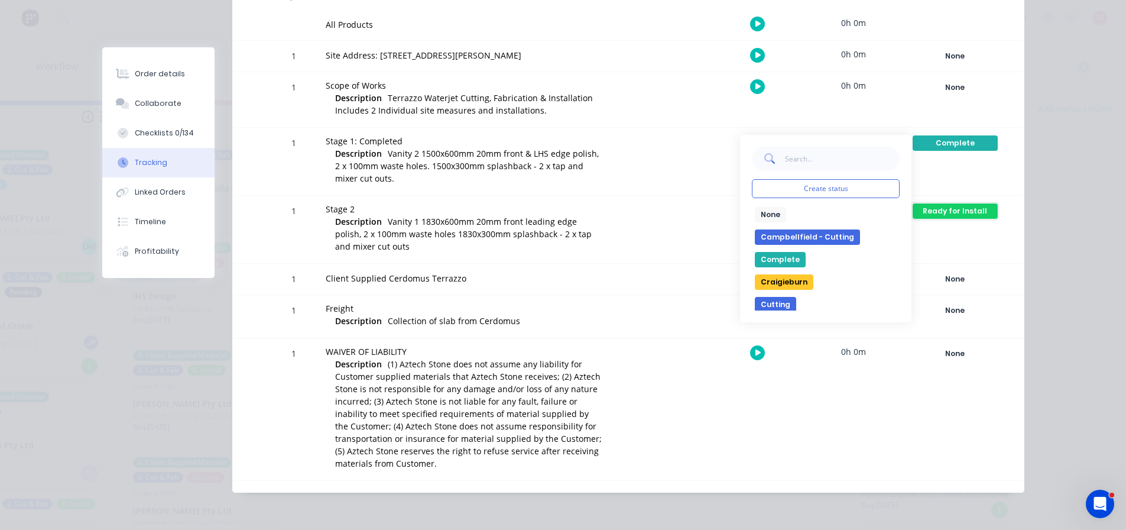
click at [963, 211] on div "Ready for Install" at bounding box center [955, 210] width 85 height 15
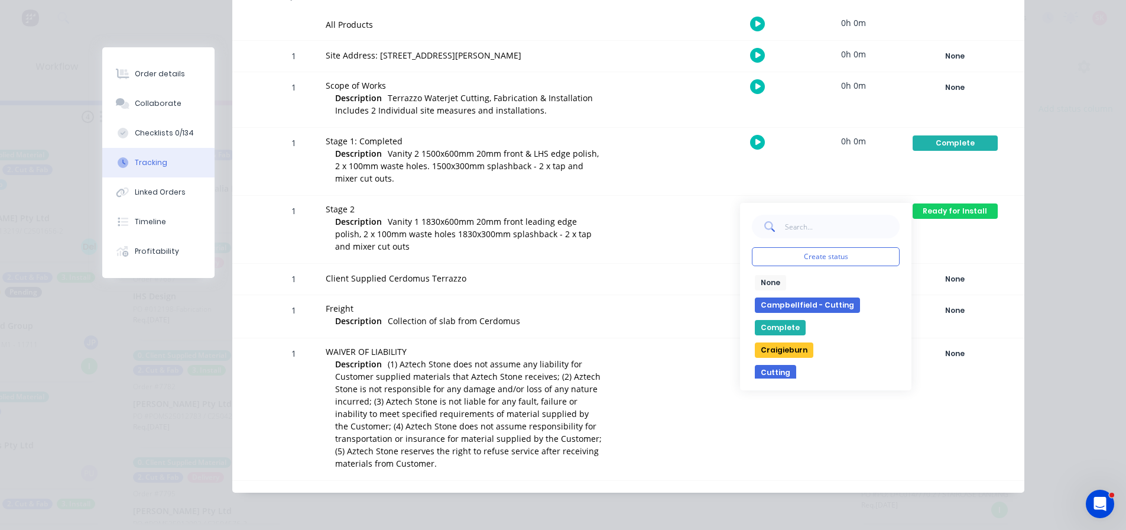
click at [772, 323] on button "Complete" at bounding box center [780, 327] width 51 height 15
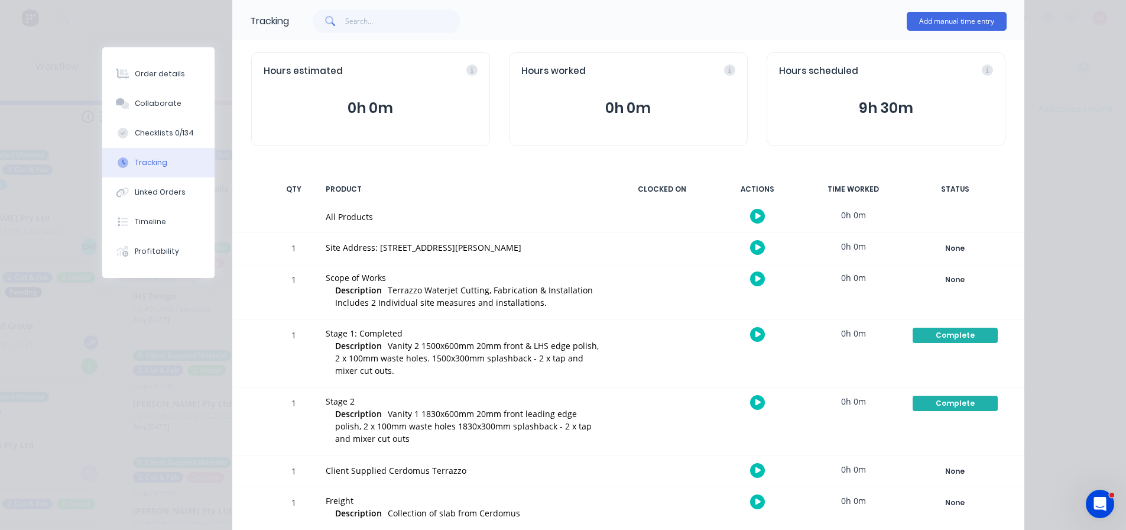
scroll to position [0, 0]
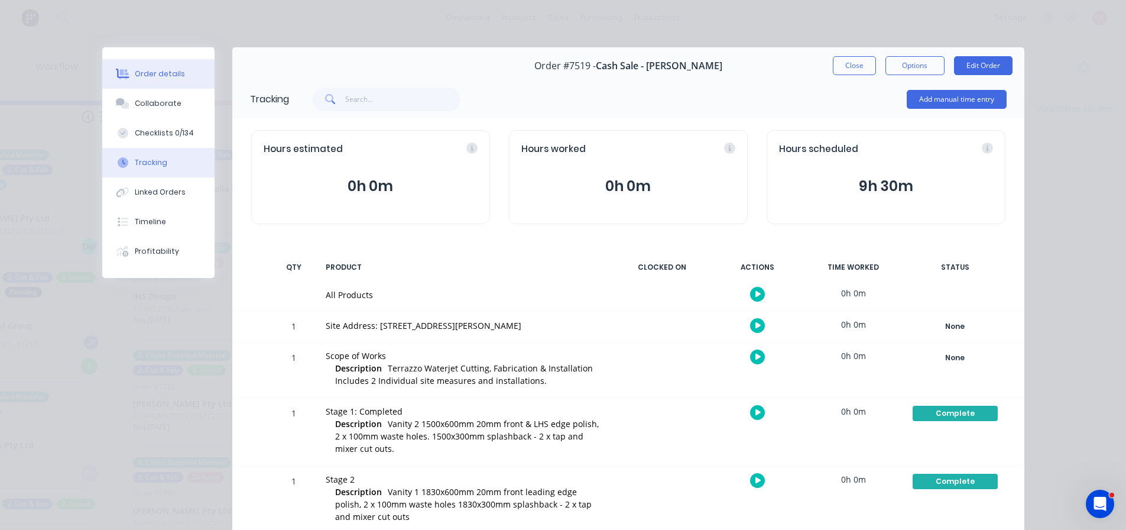
click at [160, 70] on div "Order details" at bounding box center [160, 74] width 50 height 11
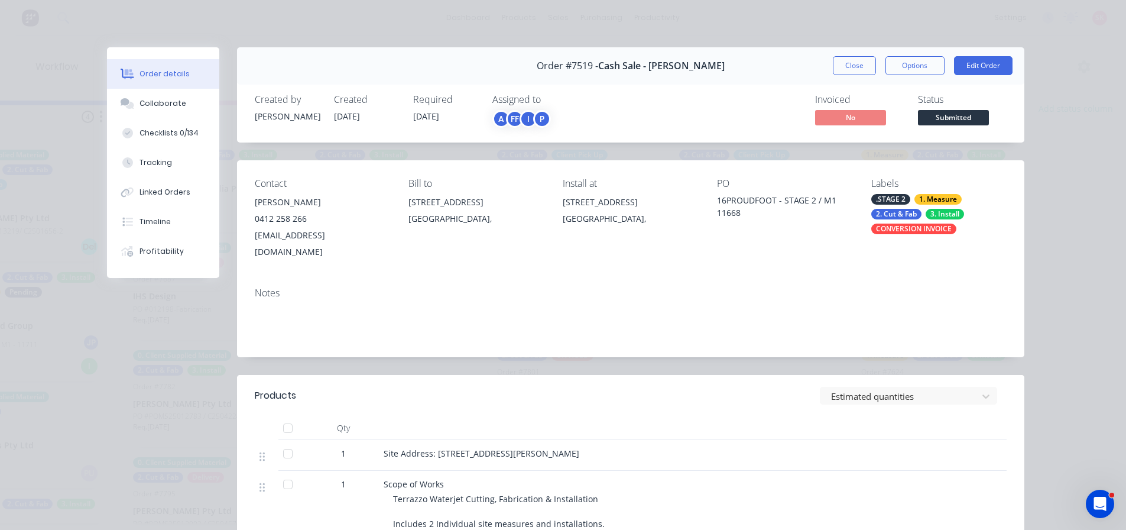
click at [957, 120] on span "Submitted" at bounding box center [953, 117] width 71 height 15
click at [798, 249] on div "Contact Brett Ford 0412 258 266 brettford@outlook.com Bill to 16 Proudfoot Stre…" at bounding box center [630, 219] width 787 height 118
click at [935, 109] on div "Status Submitted" at bounding box center [962, 111] width 89 height 34
click at [950, 119] on span "Submitted" at bounding box center [953, 117] width 71 height 15
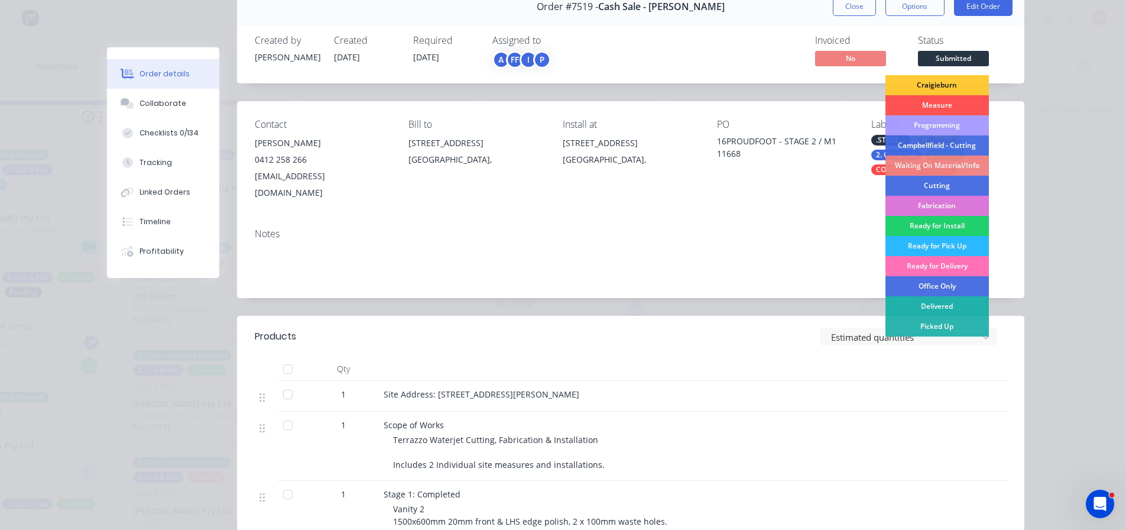
click at [940, 301] on div "Delivered" at bounding box center [936, 306] width 103 height 20
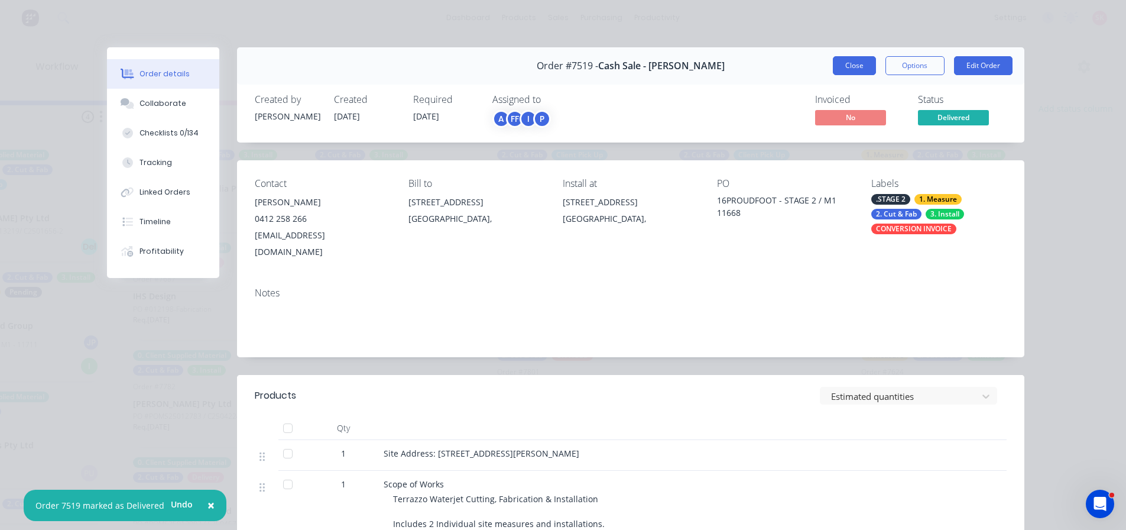
click at [854, 62] on button "Close" at bounding box center [854, 65] width 43 height 19
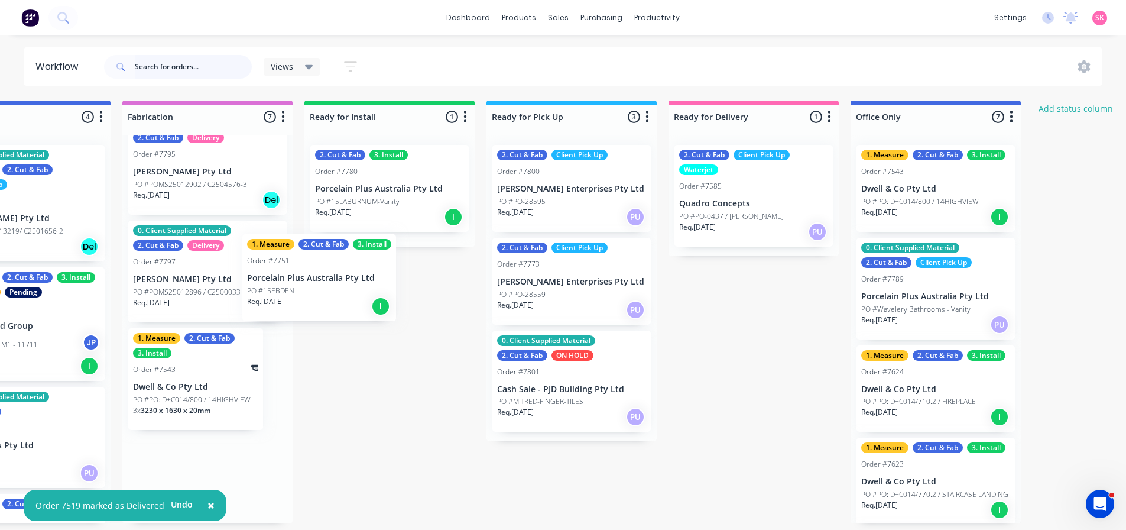
scroll to position [2, 1175]
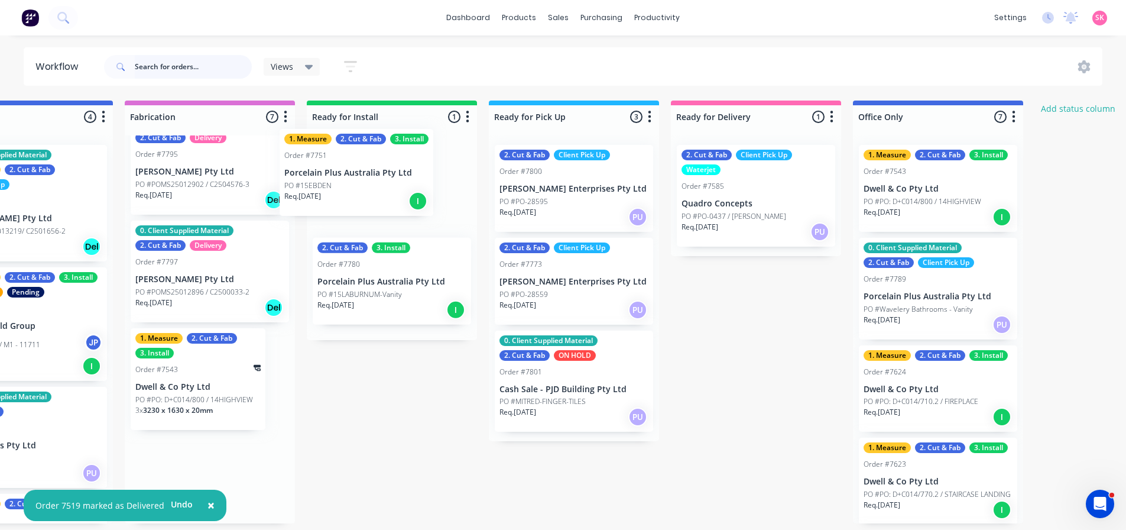
drag, startPoint x: 253, startPoint y: 345, endPoint x: 366, endPoint y: 177, distance: 202.3
click at [366, 177] on div "Submitted 14 Status colour #273444 hex #273444 Save Cancel Summaries Total orde…" at bounding box center [58, 311] width 2485 height 423
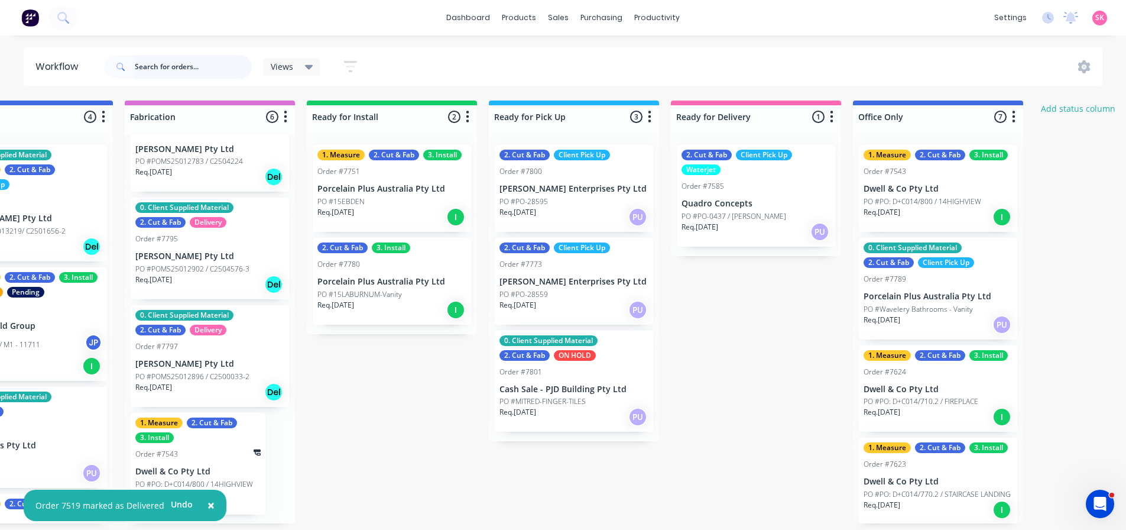
scroll to position [246, 0]
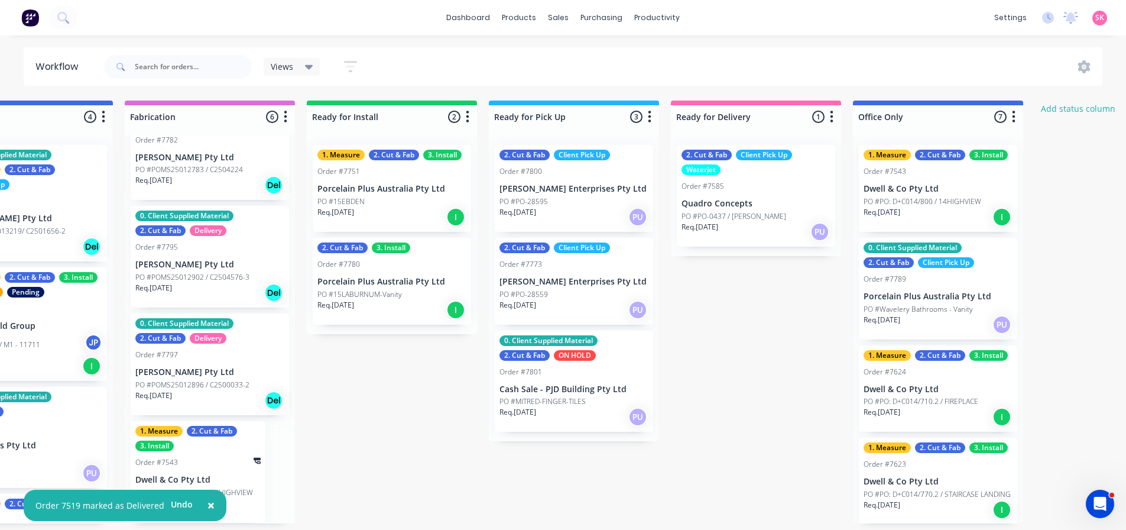
click at [374, 169] on div "Order #7751" at bounding box center [391, 171] width 149 height 11
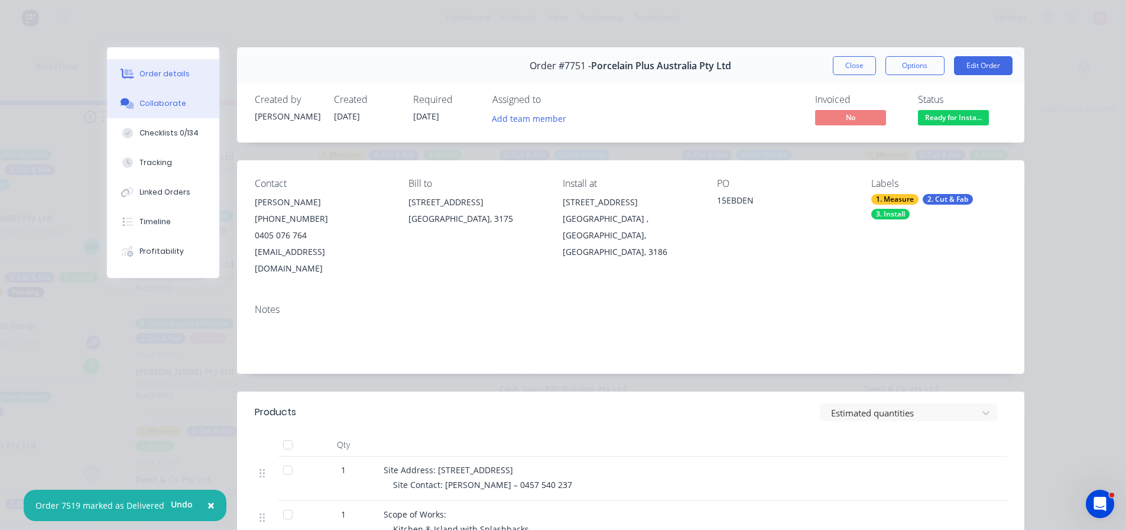
click at [126, 117] on button "Collaborate" at bounding box center [163, 104] width 112 height 30
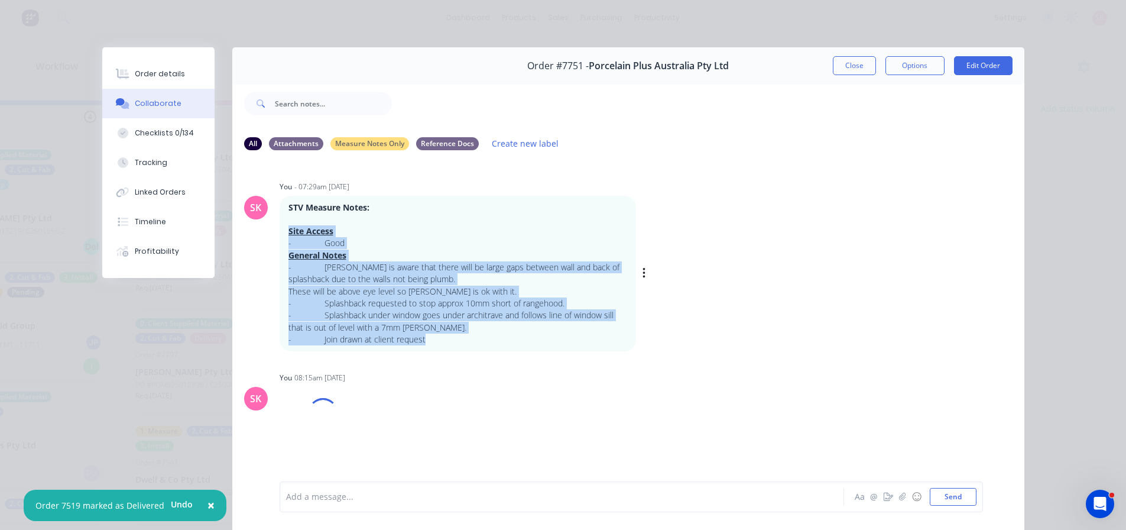
drag, startPoint x: 427, startPoint y: 337, endPoint x: 317, endPoint y: 245, distance: 143.5
click at [288, 232] on div "STV Measure Notes: Site Access - Good General Notes - Phillip is aware that the…" at bounding box center [457, 274] width 339 height 144
copy div "Site Access - Good General Notes - Phillip is aware that there will be large ga…"
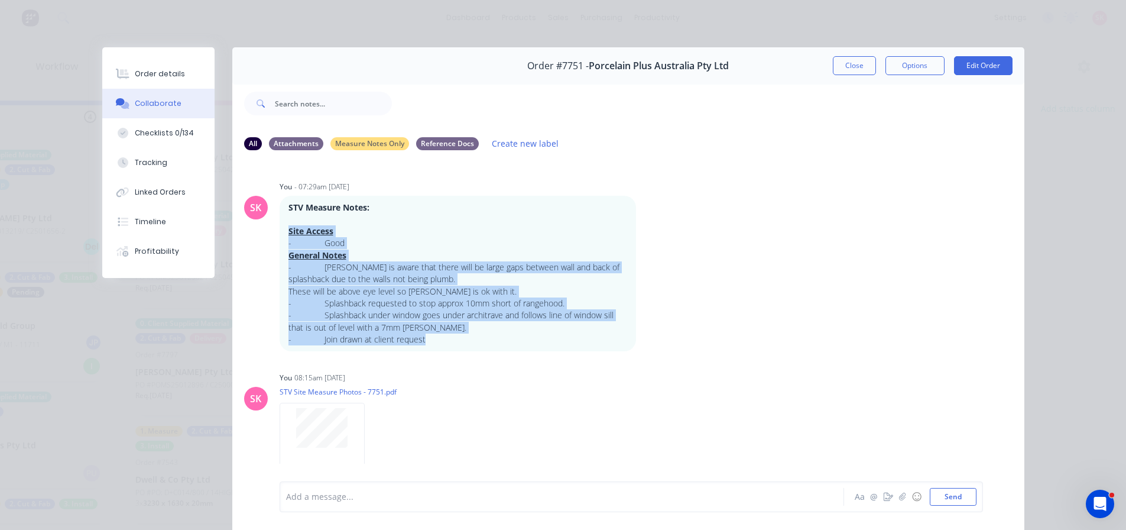
drag, startPoint x: 159, startPoint y: 70, endPoint x: 2, endPoint y: 168, distance: 185.6
click at [159, 70] on div "Order details" at bounding box center [160, 74] width 50 height 11
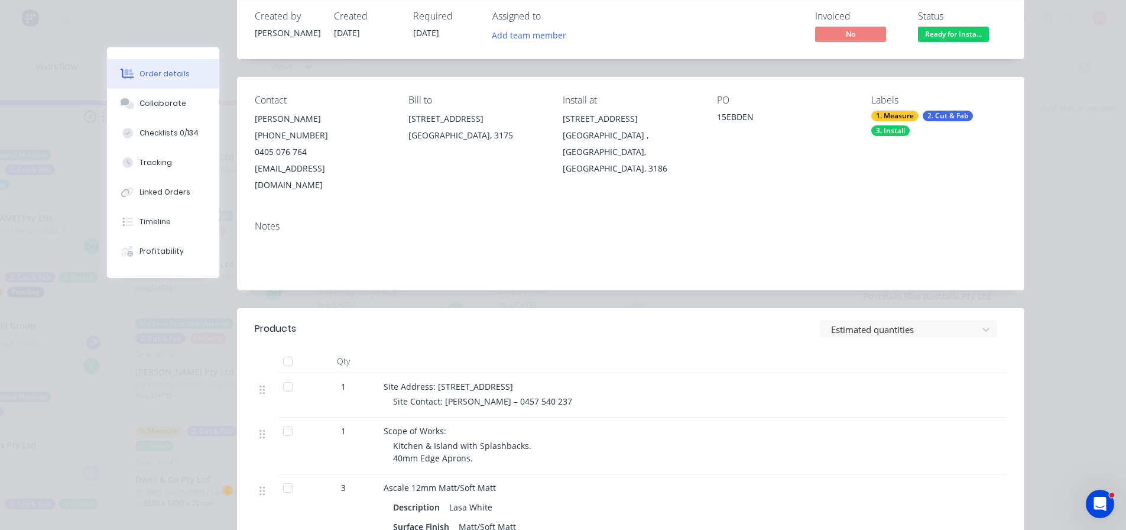
scroll to position [0, 0]
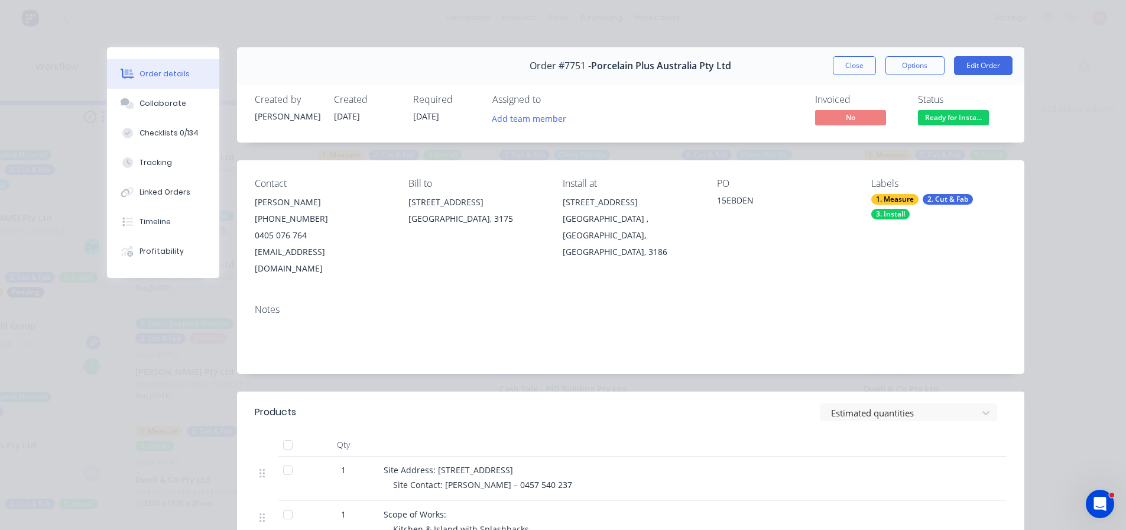
click at [839, 60] on button "Close" at bounding box center [854, 65] width 43 height 19
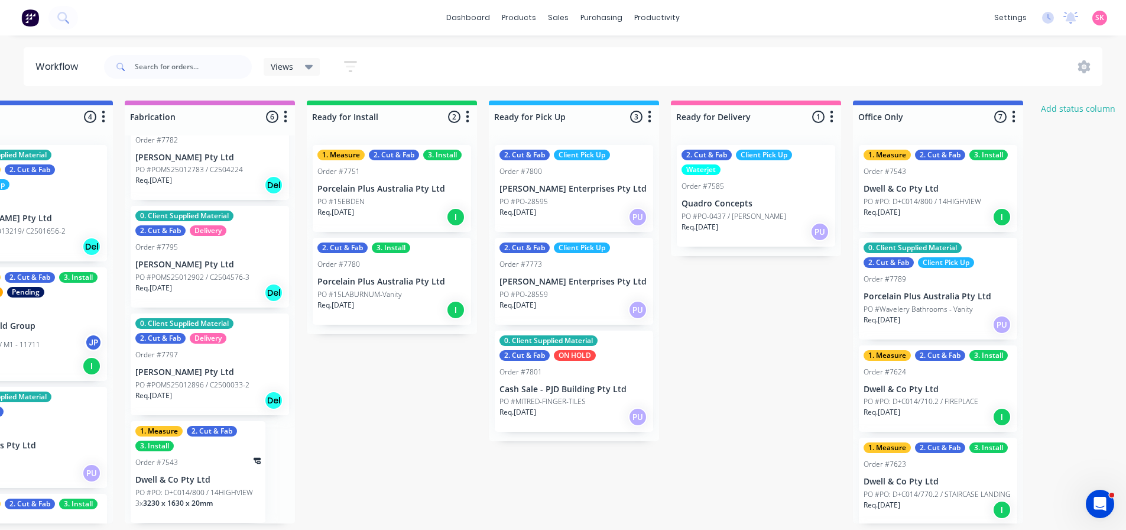
click at [384, 300] on div "Req. 13/10/25 I" at bounding box center [391, 310] width 149 height 20
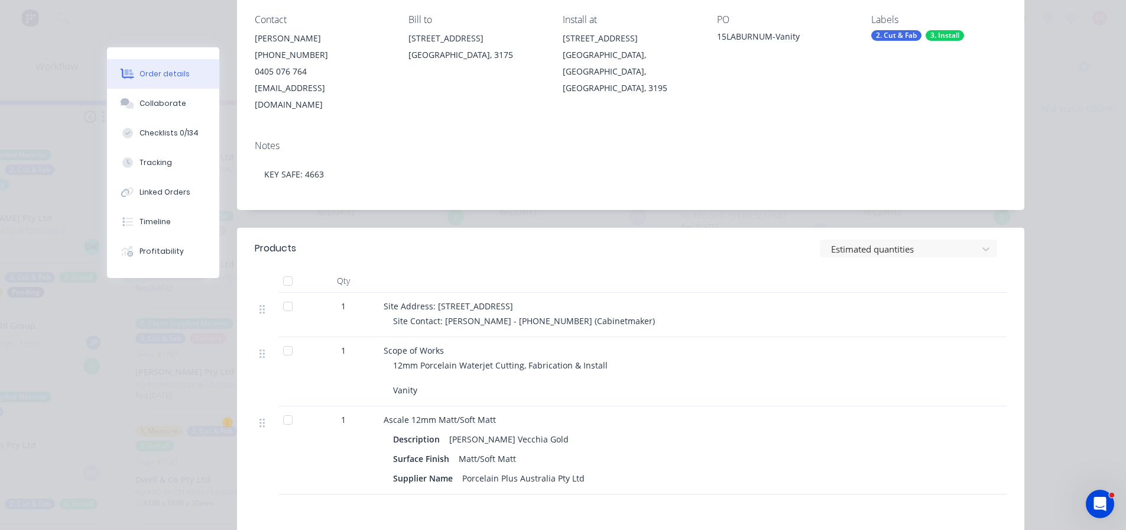
scroll to position [177, 0]
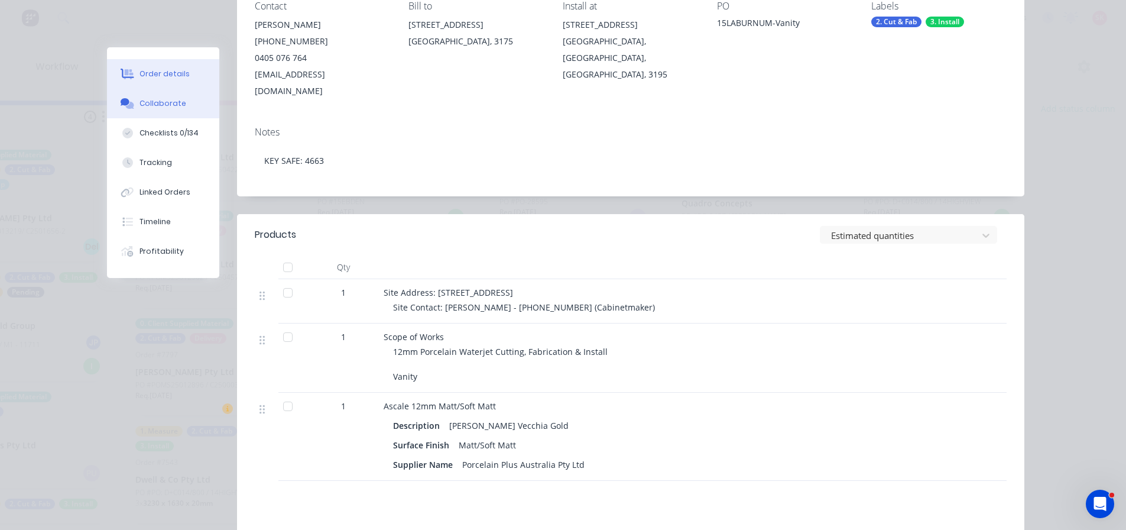
click at [196, 105] on button "Collaborate" at bounding box center [163, 104] width 112 height 30
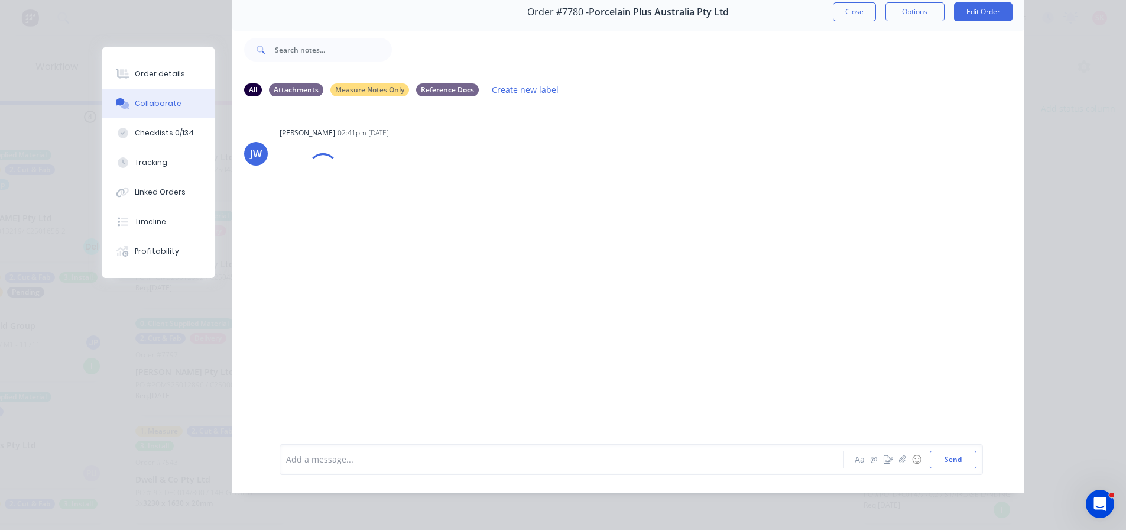
scroll to position [0, 0]
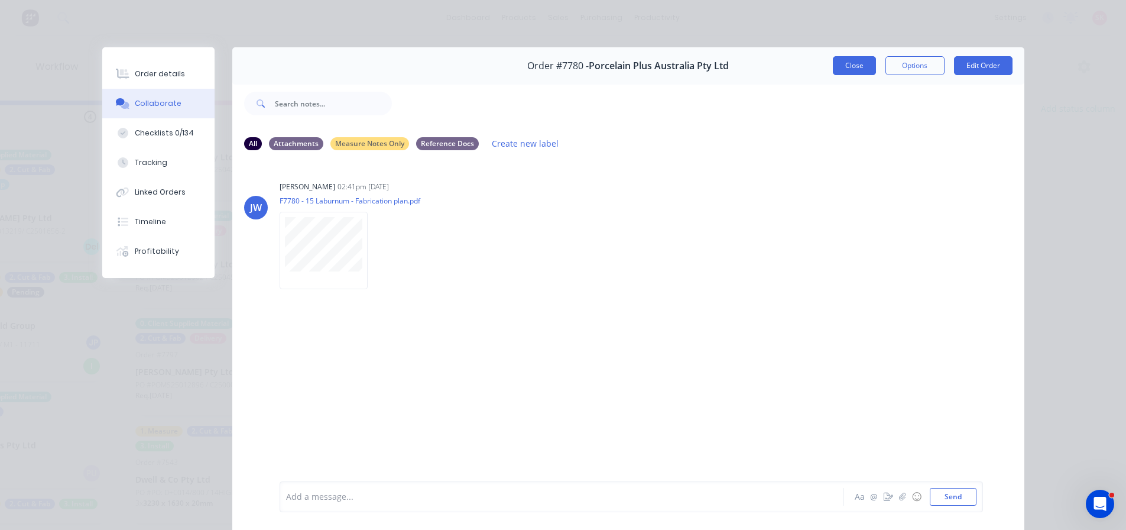
click at [843, 72] on button "Close" at bounding box center [854, 65] width 43 height 19
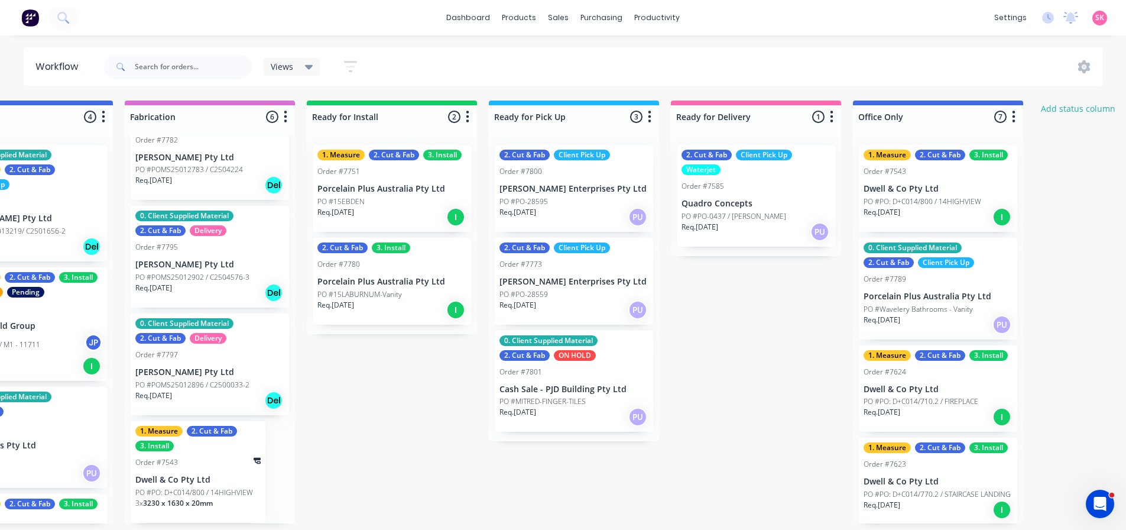
click at [418, 190] on p "Porcelain Plus Australia Pty Ltd" at bounding box center [391, 189] width 149 height 10
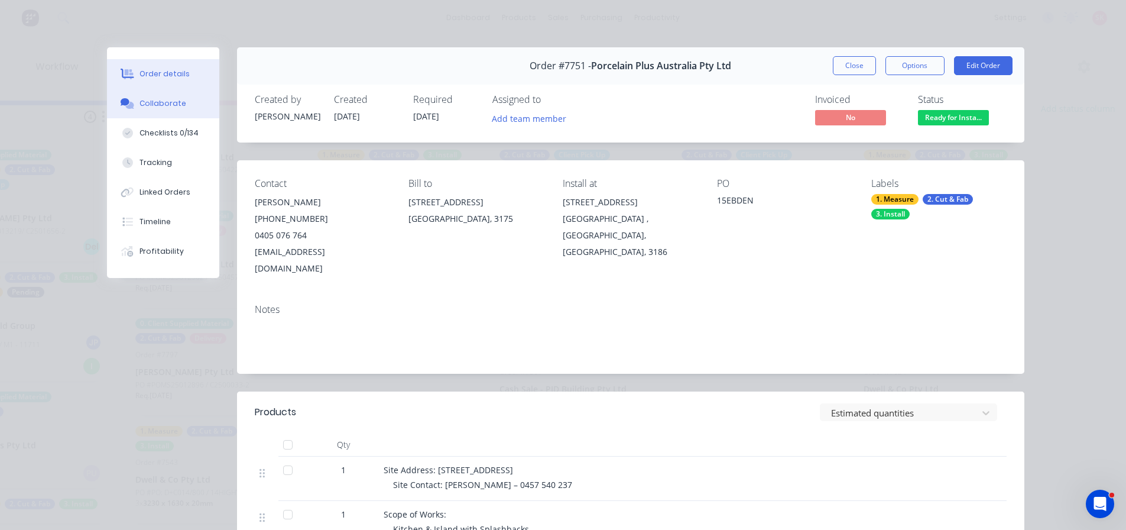
click at [165, 126] on button "Checklists 0/134" at bounding box center [163, 133] width 112 height 30
click at [165, 108] on div "Collaborate" at bounding box center [162, 103] width 47 height 11
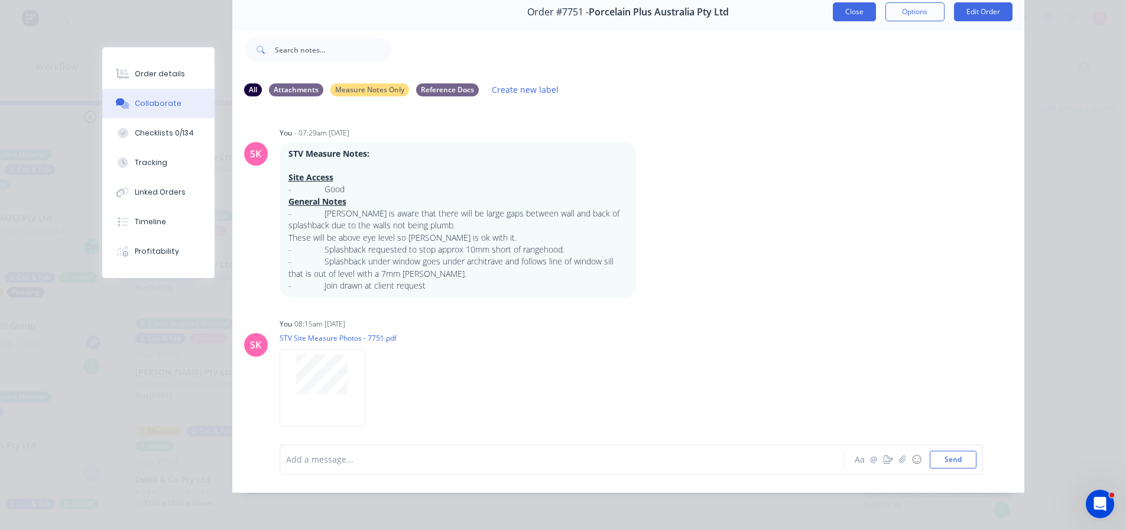
click at [833, 4] on button "Close" at bounding box center [854, 11] width 43 height 19
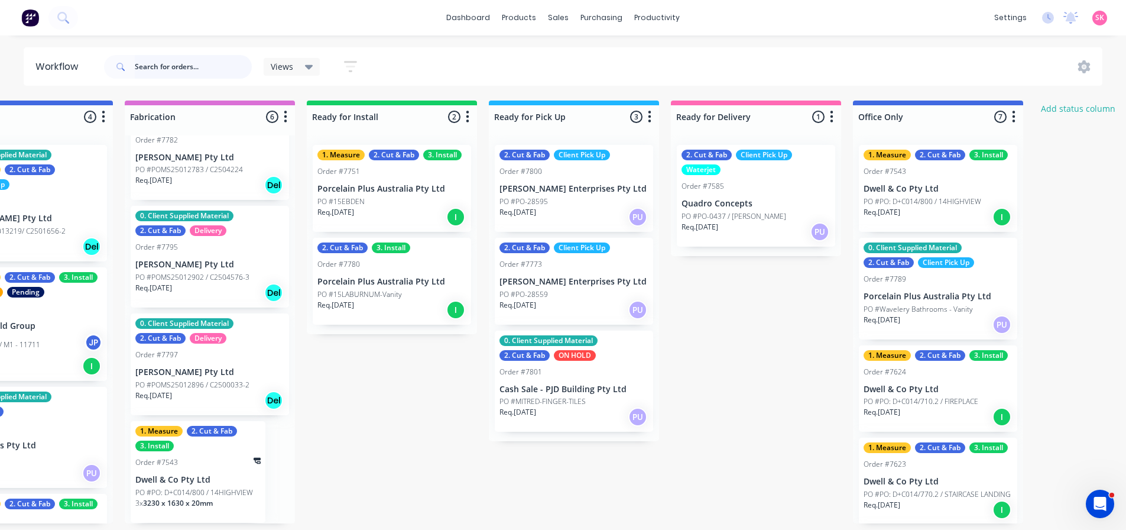
scroll to position [0, 1175]
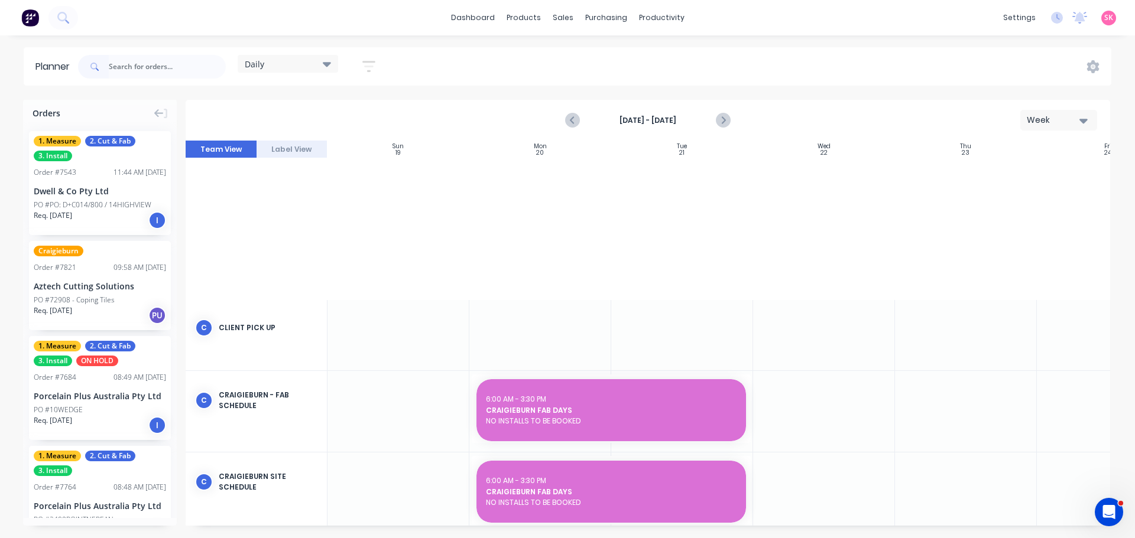
scroll to position [423, 0]
